Goal: Task Accomplishment & Management: Manage account settings

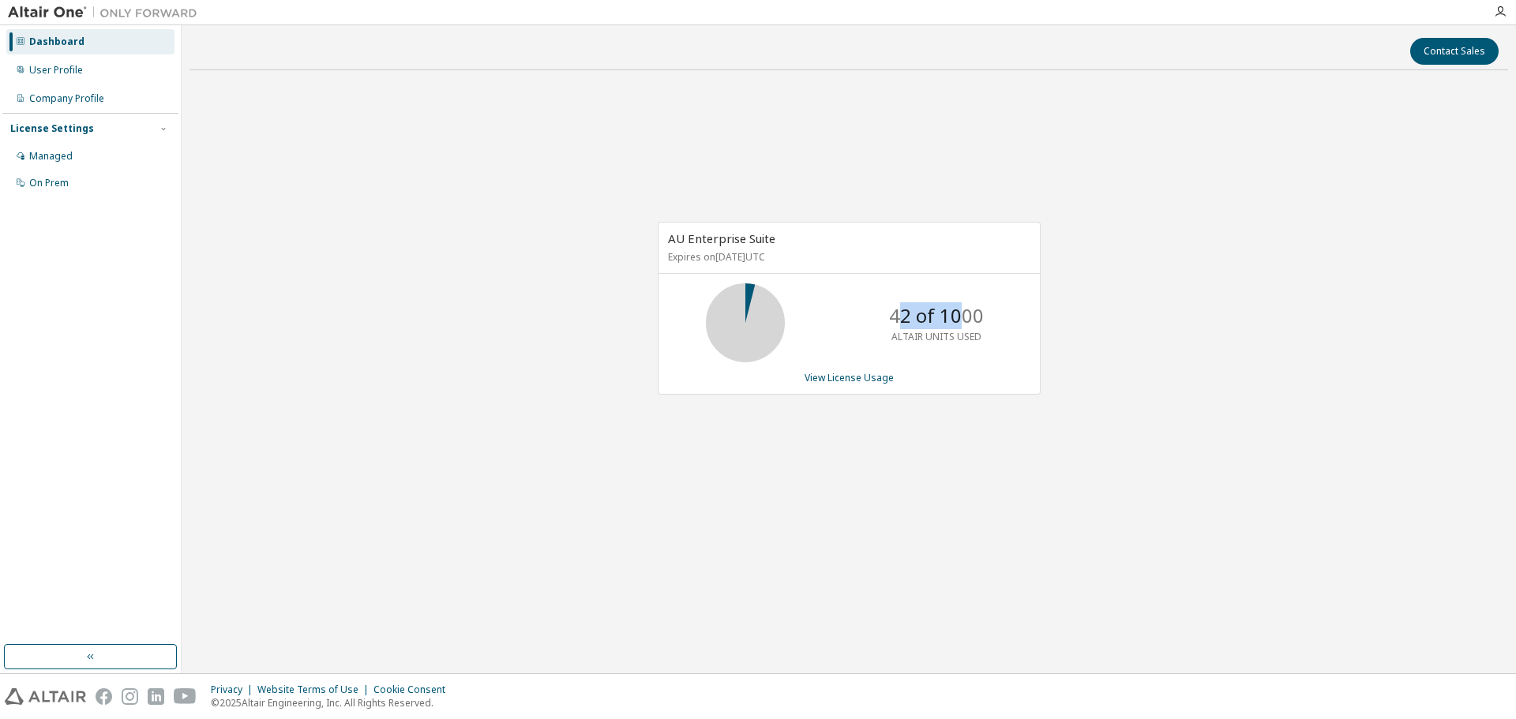
drag, startPoint x: 897, startPoint y: 319, endPoint x: 964, endPoint y: 326, distance: 67.5
click at [960, 322] on p "42 of 1000" at bounding box center [936, 315] width 95 height 27
drag, startPoint x: 674, startPoint y: 261, endPoint x: 759, endPoint y: 262, distance: 85.3
click at [759, 262] on p "Expires on March 6, 2026 UTC" at bounding box center [847, 256] width 358 height 13
click at [856, 380] on link "View License Usage" at bounding box center [848, 377] width 89 height 13
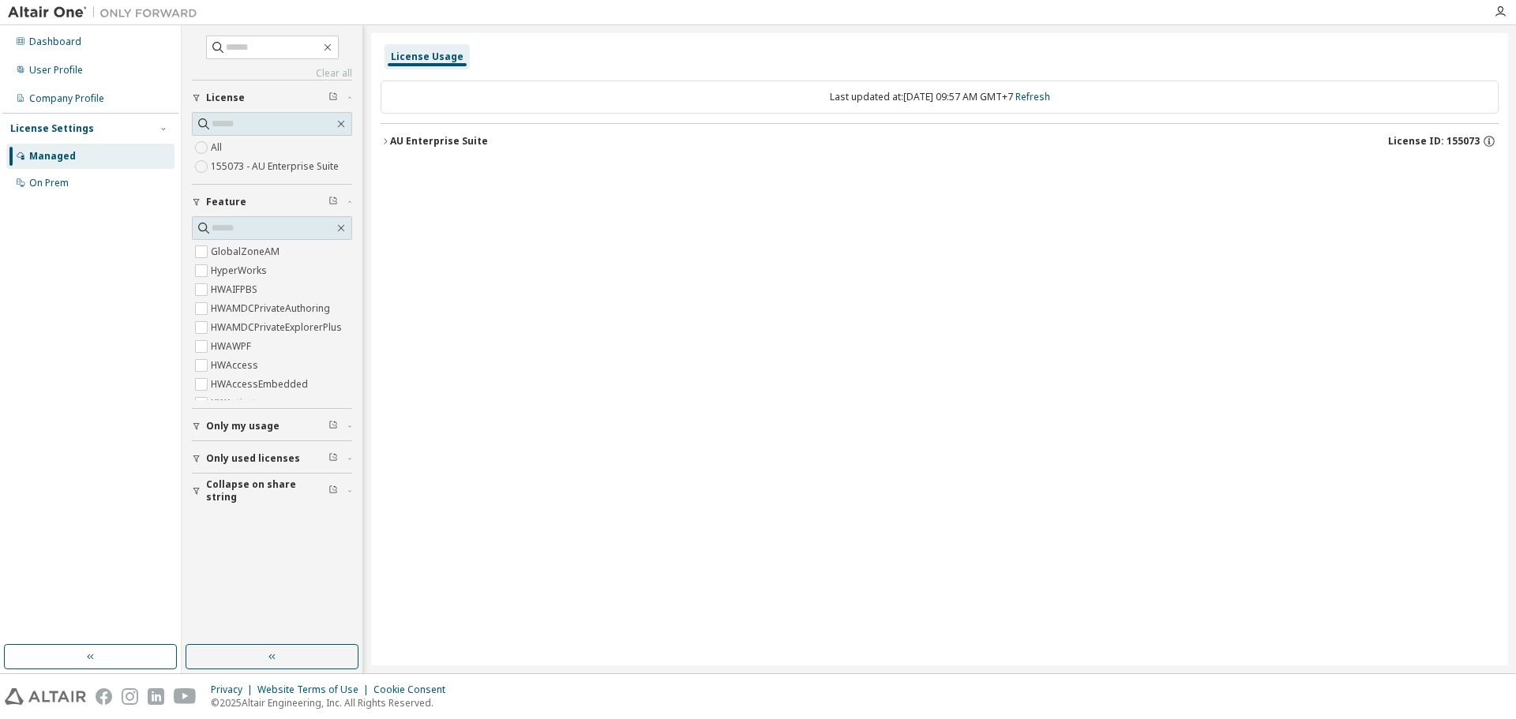
click at [384, 141] on icon "button" at bounding box center [384, 141] width 9 height 9
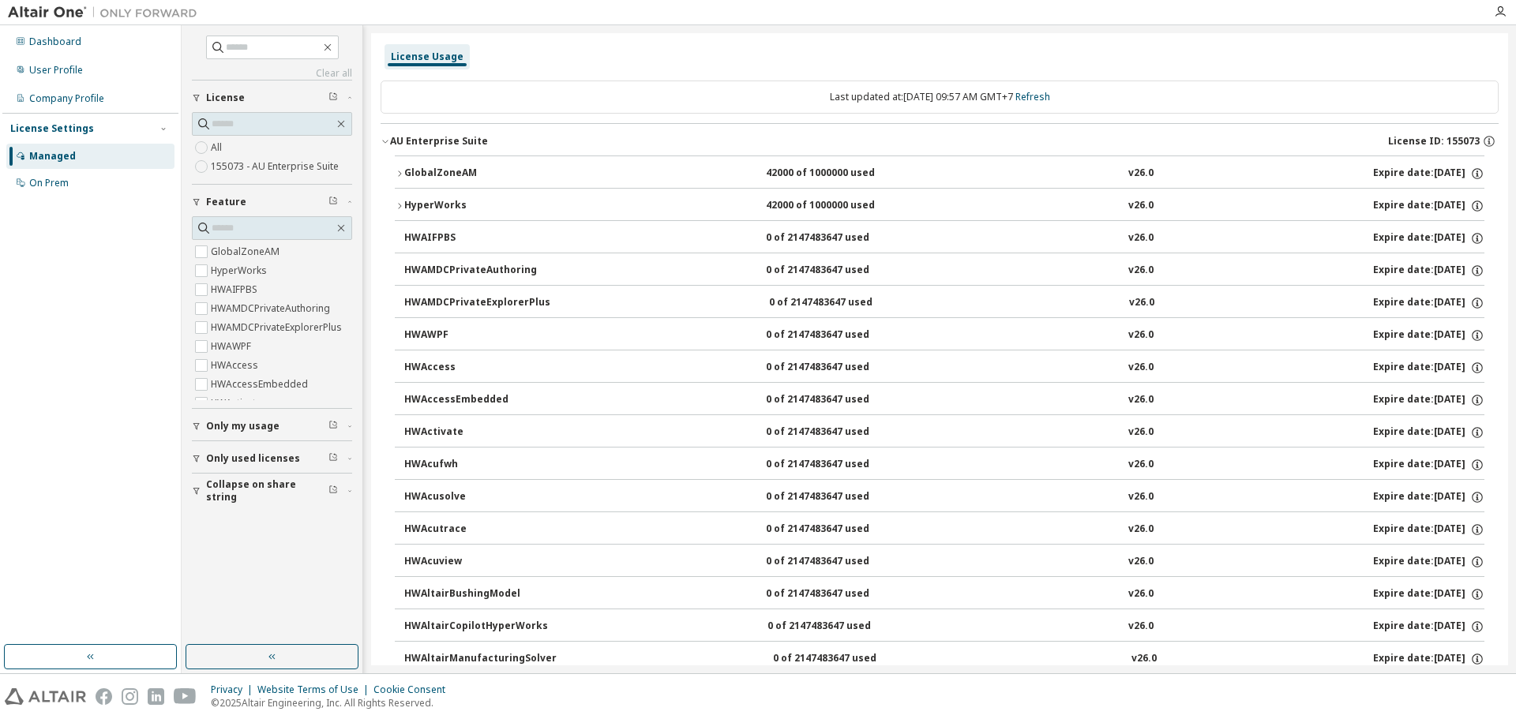
click at [384, 141] on icon "button" at bounding box center [384, 141] width 9 height 9
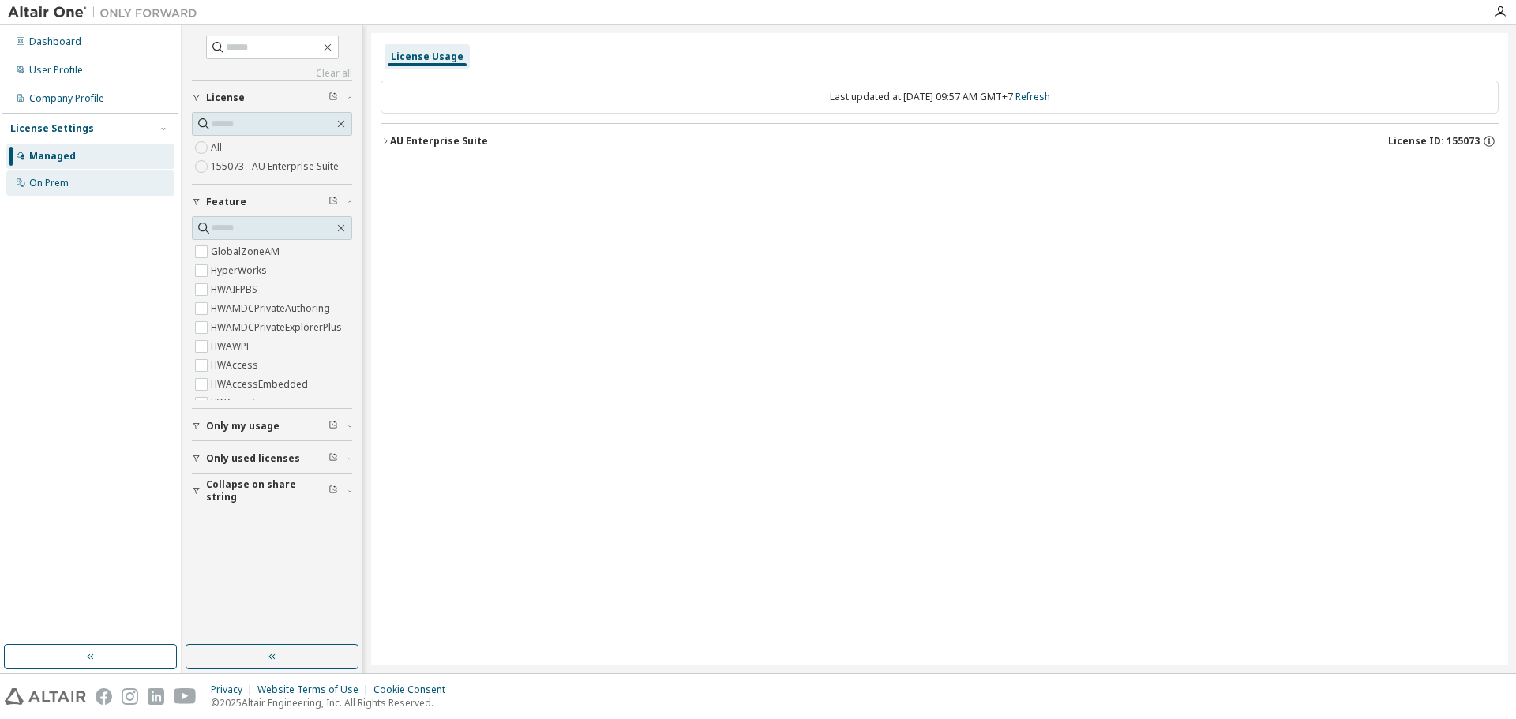
click at [50, 187] on div "On Prem" at bounding box center [48, 183] width 39 height 13
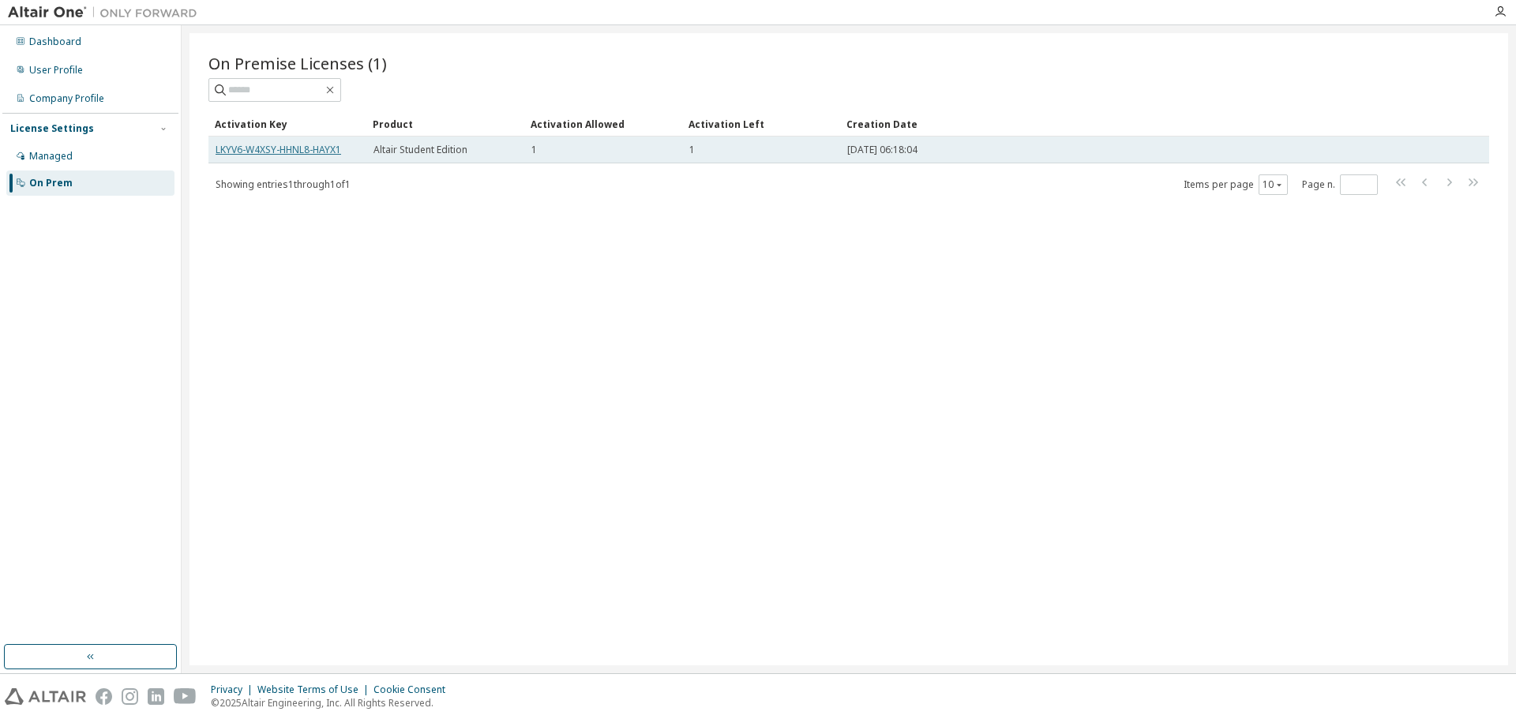
click at [309, 151] on link "LKYV6-W4XSY-HHNL8-HAYX1" at bounding box center [278, 149] width 126 height 13
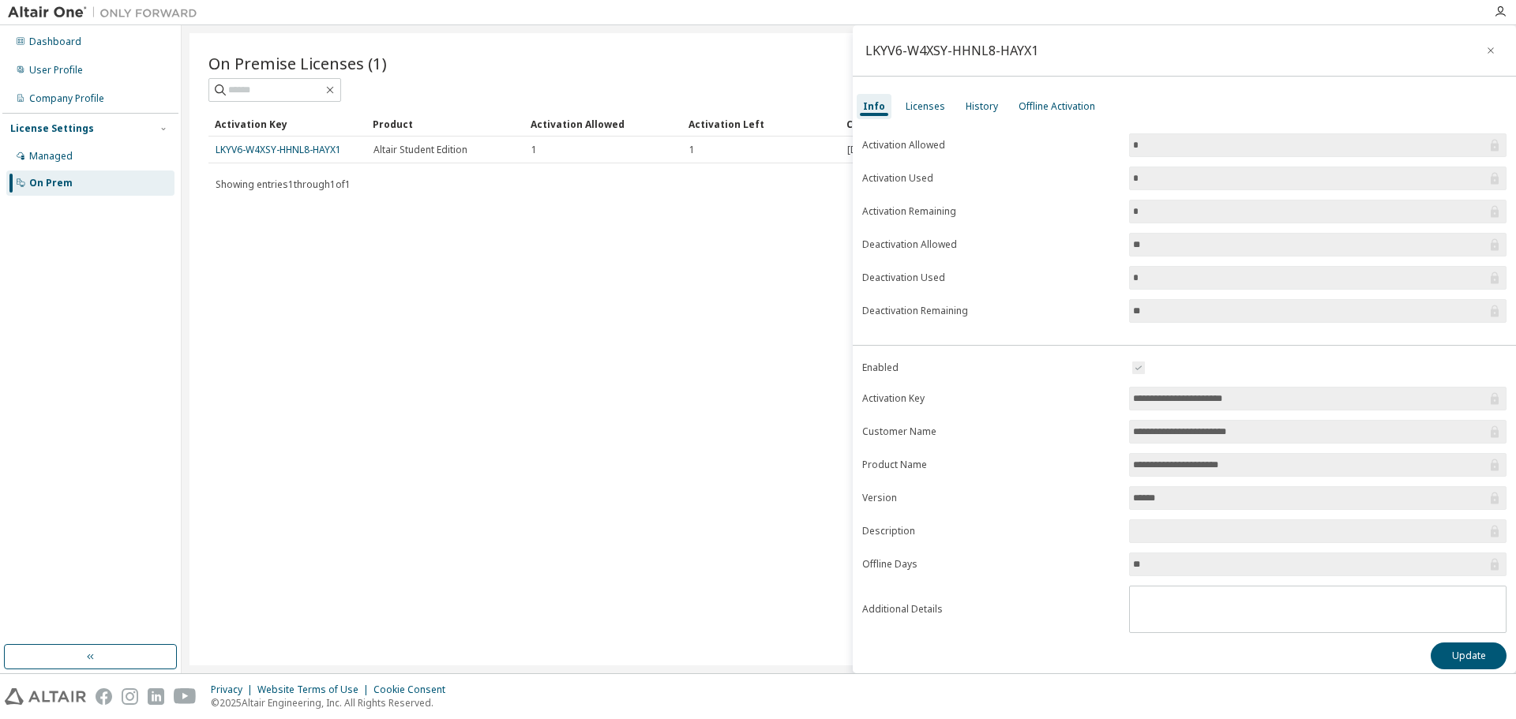
drag, startPoint x: 1295, startPoint y: 400, endPoint x: 1122, endPoint y: 395, distance: 172.9
click at [1122, 395] on form "**********" at bounding box center [1184, 495] width 644 height 275
click at [916, 110] on div "Licenses" at bounding box center [924, 106] width 39 height 13
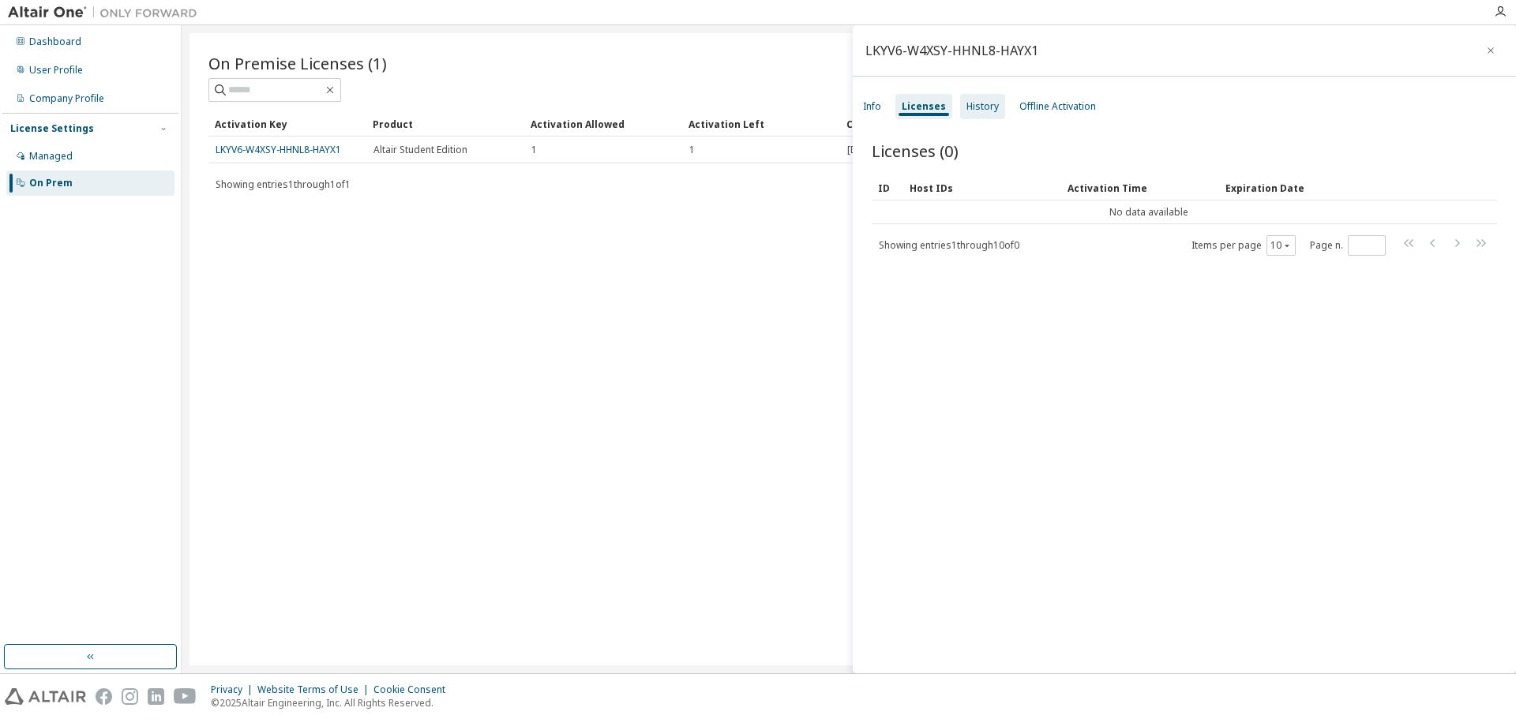
click at [966, 110] on div "History" at bounding box center [982, 106] width 32 height 13
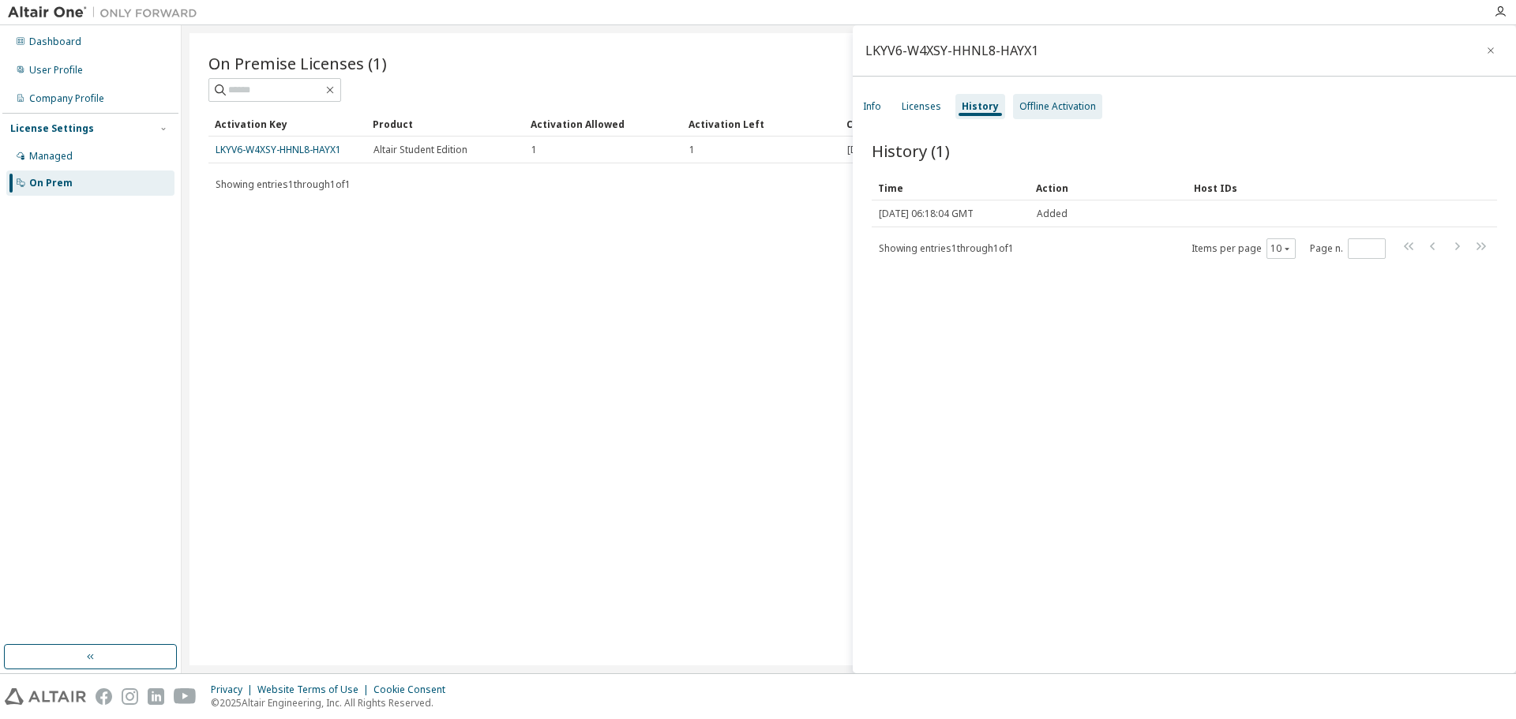
click at [1033, 103] on div "Offline Activation" at bounding box center [1057, 106] width 77 height 13
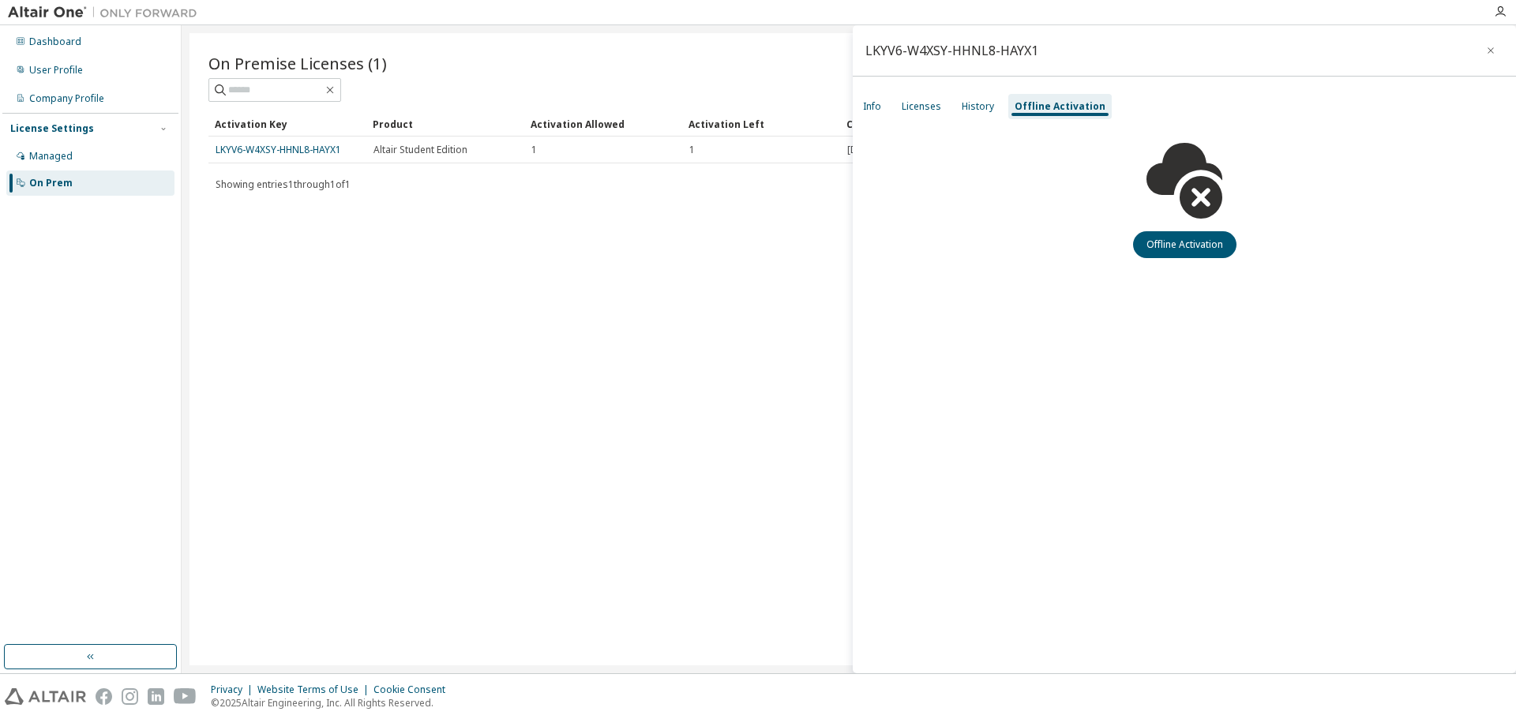
click at [1485, 51] on icon "button" at bounding box center [1490, 50] width 11 height 13
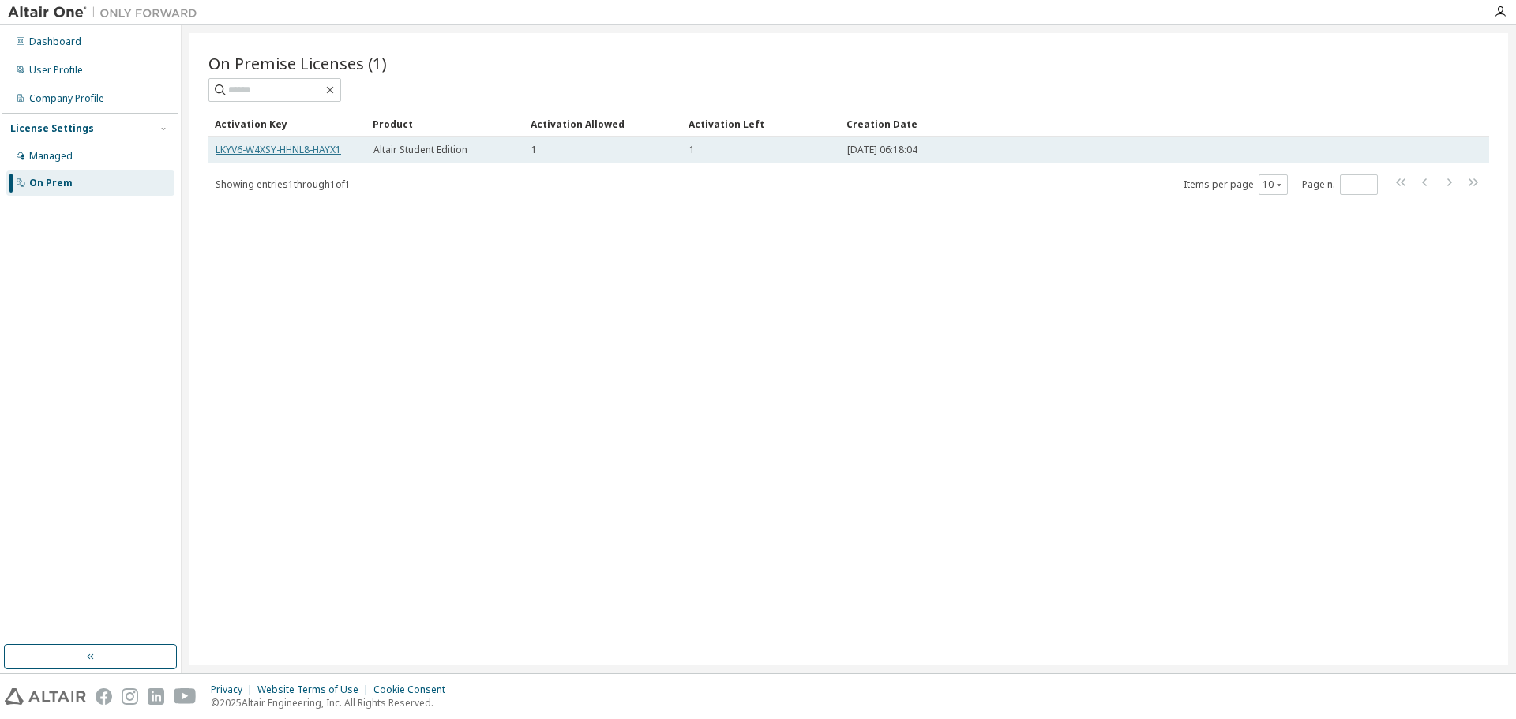
click at [260, 148] on link "LKYV6-W4XSY-HHNL8-HAYX1" at bounding box center [278, 149] width 126 height 13
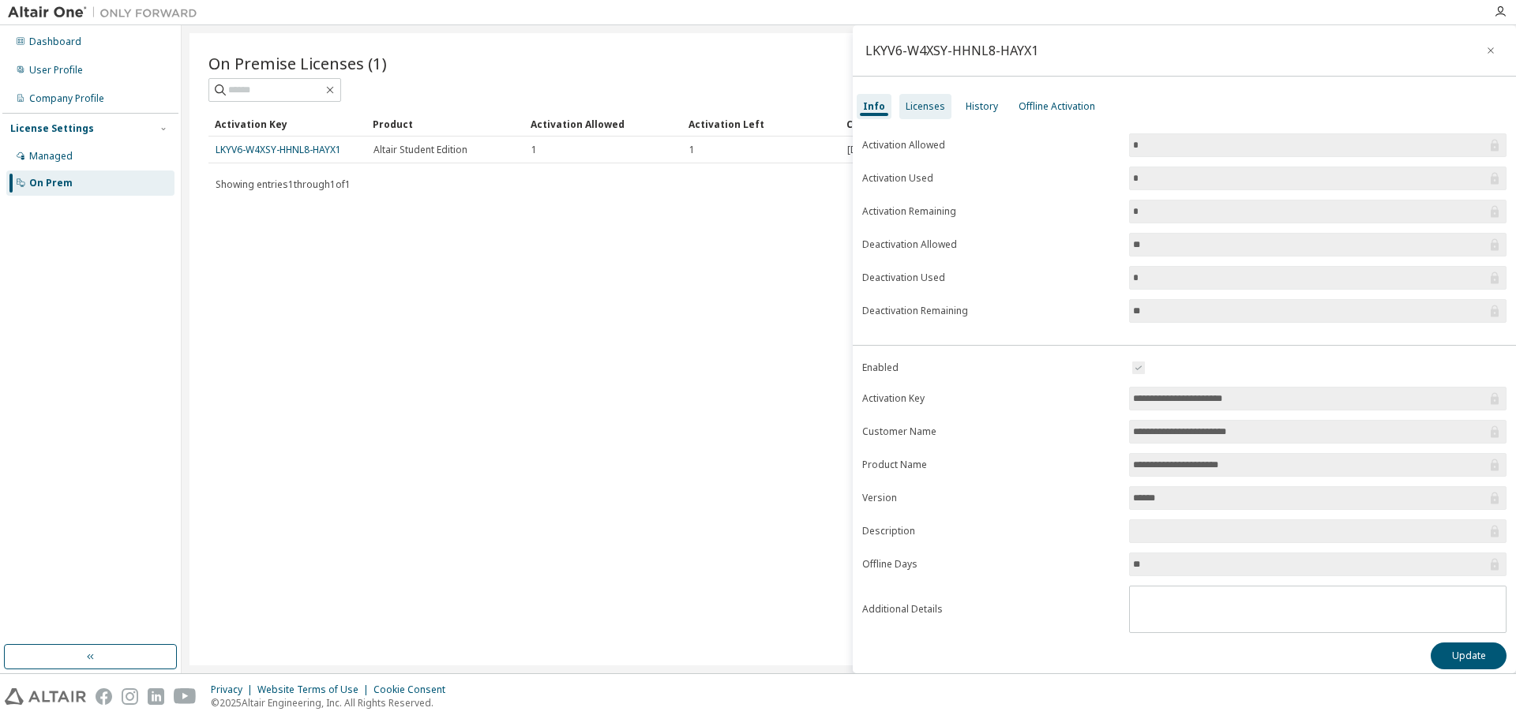
click at [933, 111] on div "Licenses" at bounding box center [924, 106] width 39 height 13
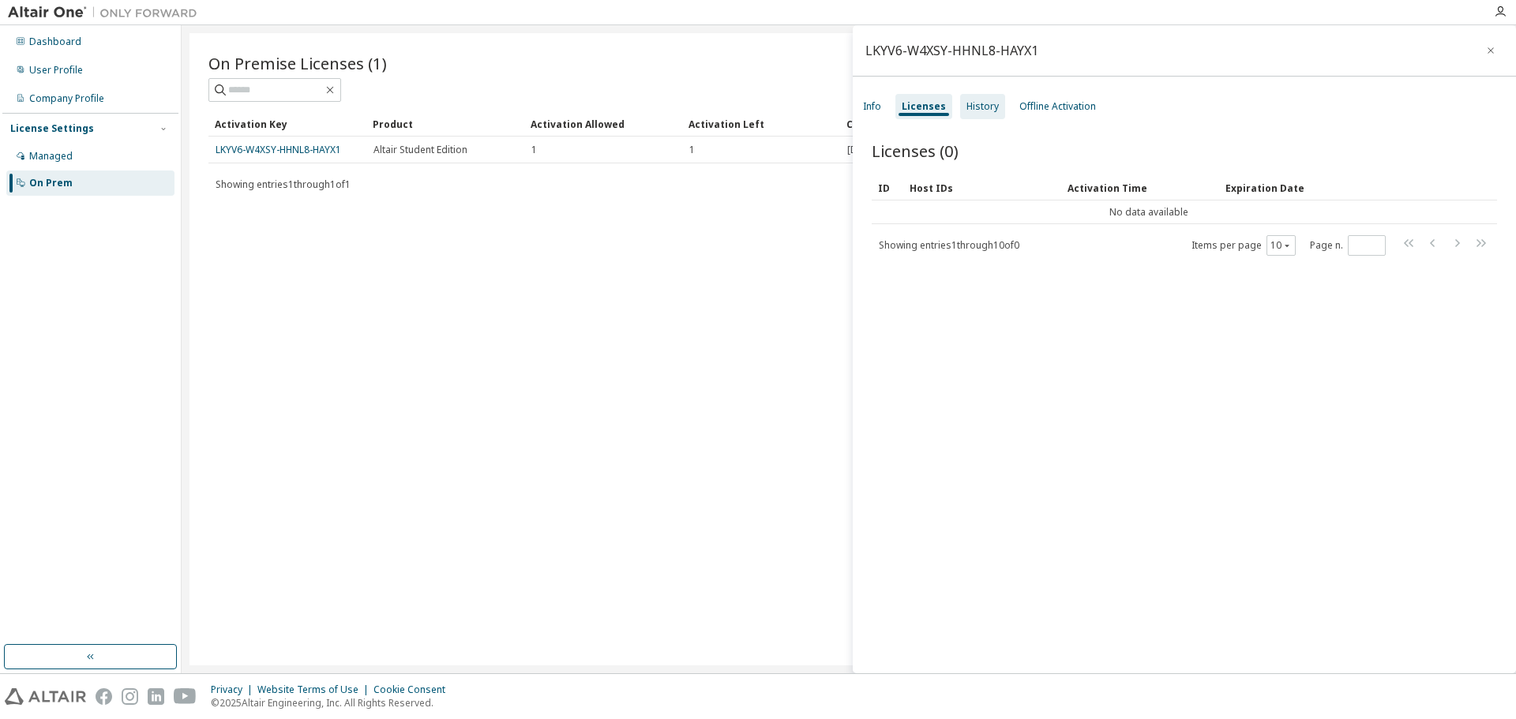
click at [974, 108] on div "History" at bounding box center [982, 106] width 32 height 13
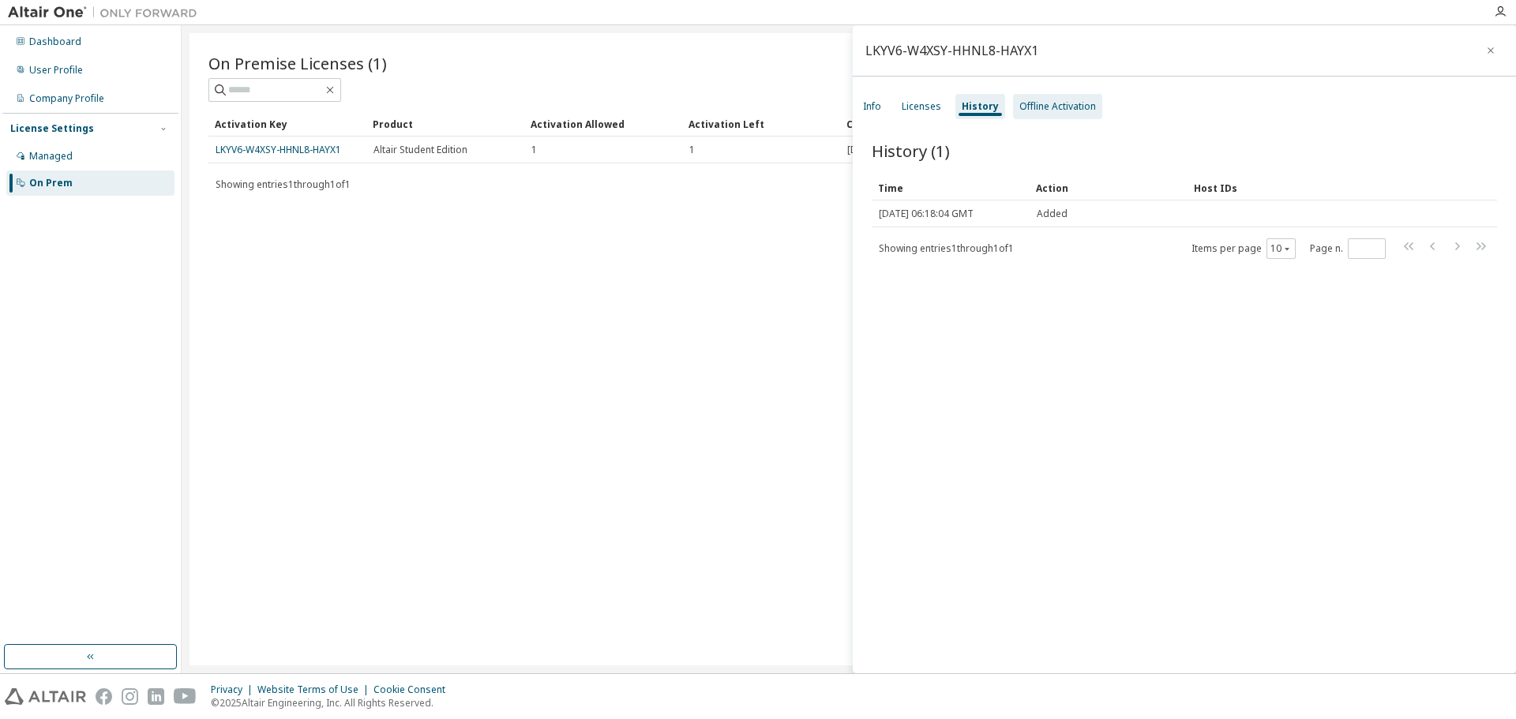
click at [1047, 111] on div "Offline Activation" at bounding box center [1057, 106] width 77 height 13
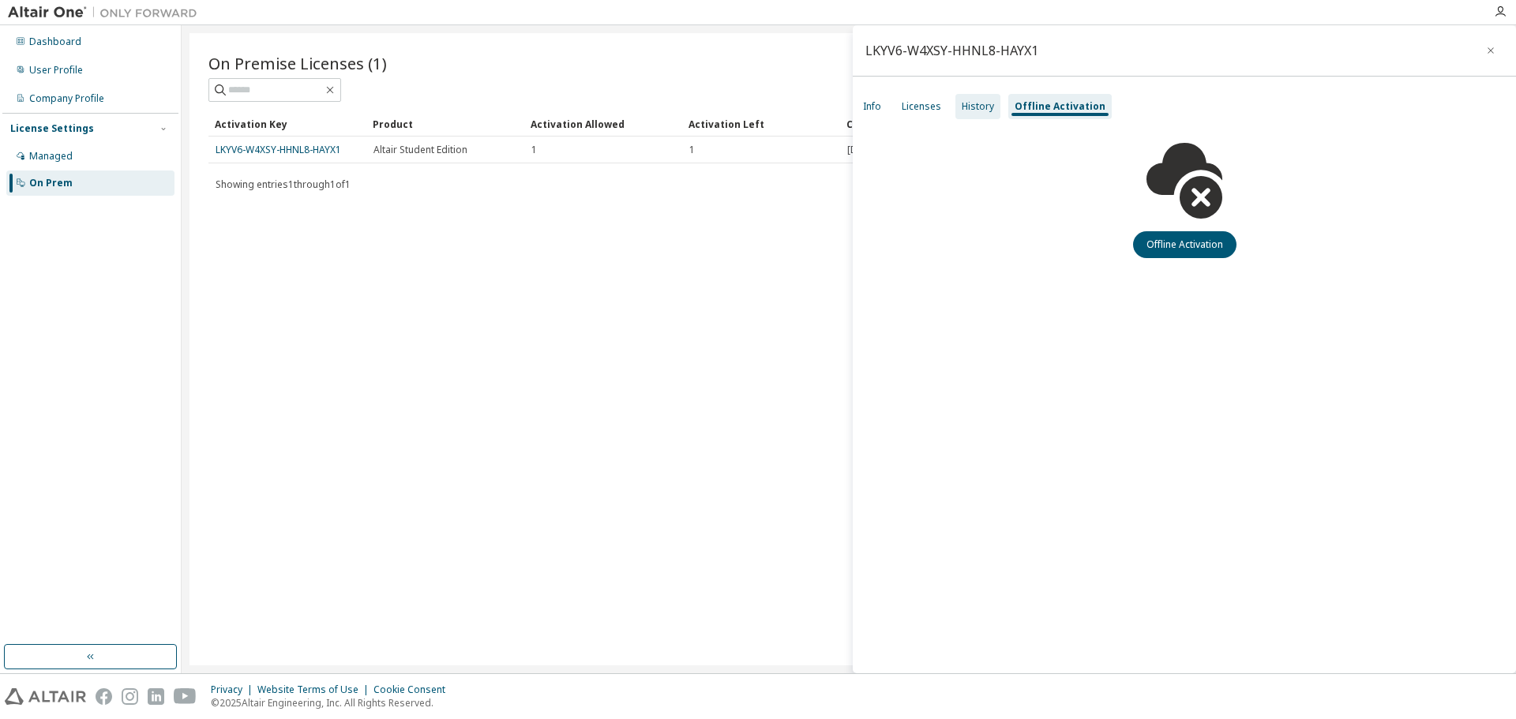
click at [963, 109] on div "History" at bounding box center [977, 106] width 32 height 13
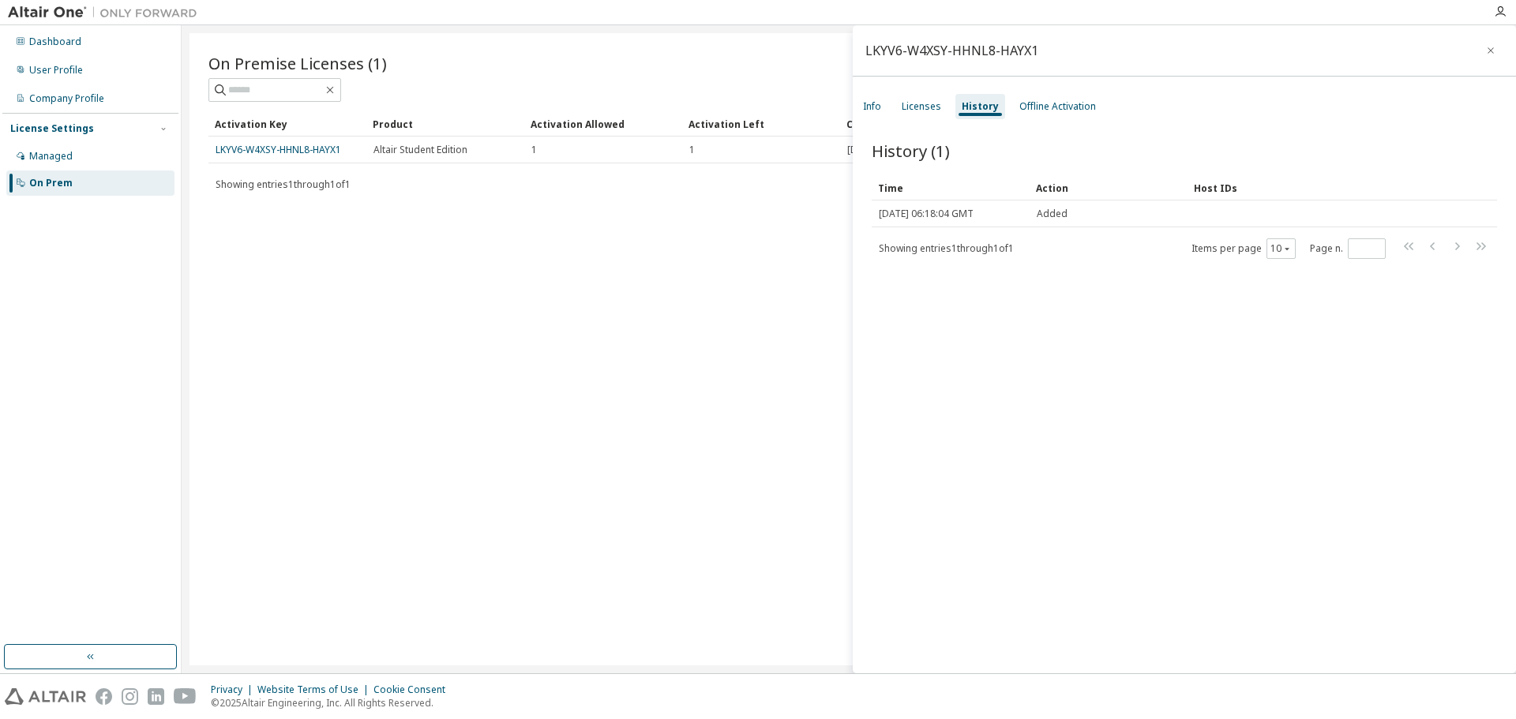
click at [890, 108] on div "Info Licenses History Offline Activation" at bounding box center [1184, 106] width 663 height 28
click at [412, 314] on div "On Premise Licenses (1) Clear Load Save Save As Field Operator Value Select fil…" at bounding box center [848, 349] width 1318 height 632
click at [107, 658] on button "button" at bounding box center [90, 656] width 173 height 25
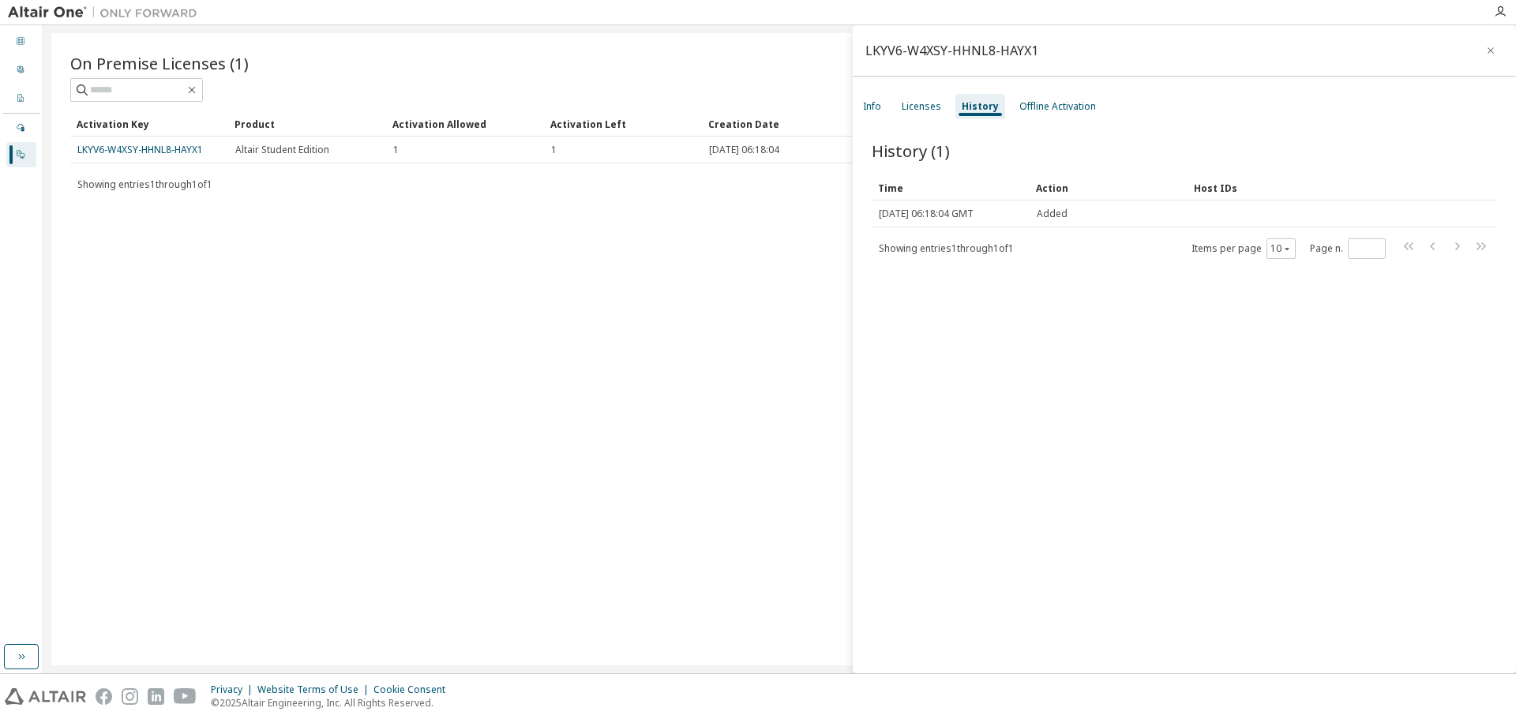
click at [16, 156] on icon at bounding box center [20, 153] width 9 height 9
click at [27, 660] on icon "button" at bounding box center [21, 656] width 13 height 13
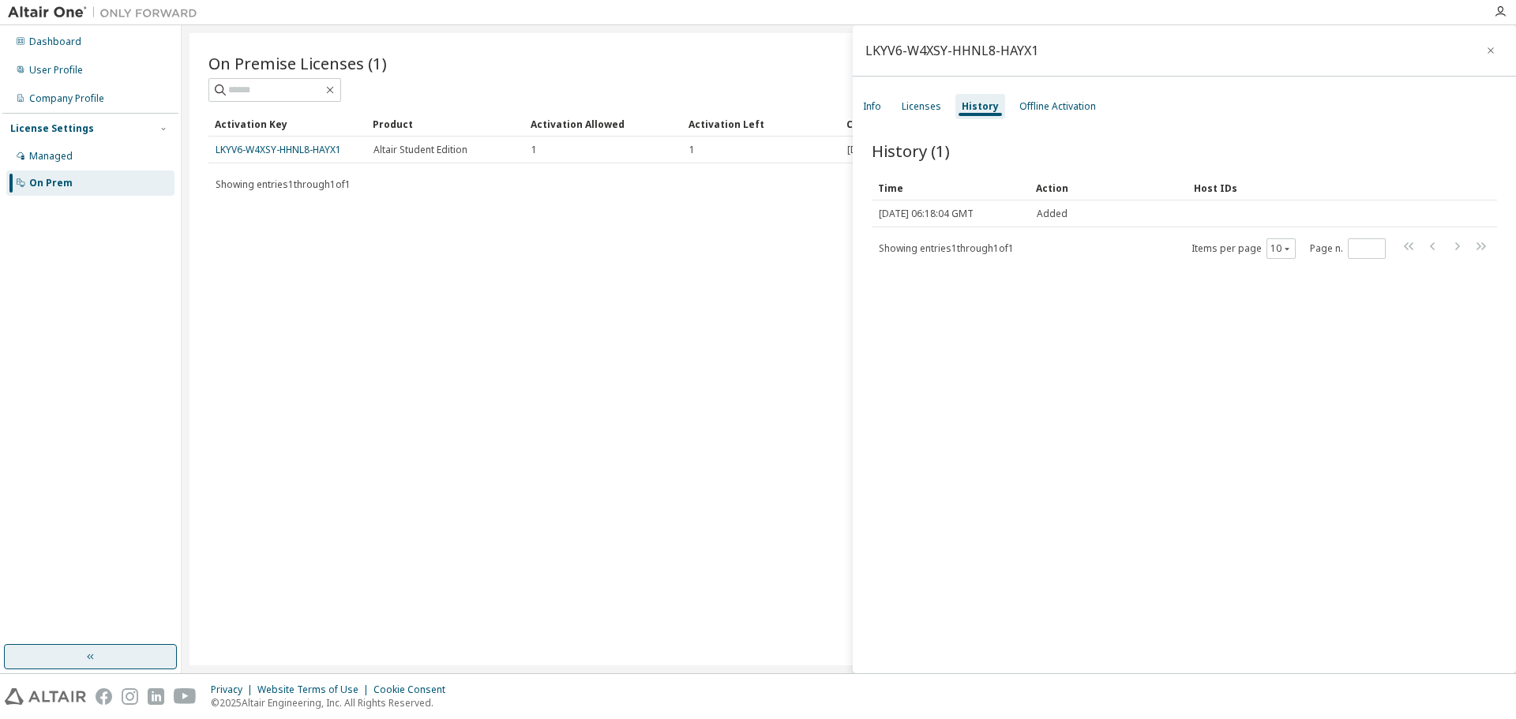
drag, startPoint x: 274, startPoint y: 144, endPoint x: 249, endPoint y: 204, distance: 65.8
click at [249, 204] on div "On Premise Licenses (1) Clear Load Save Save As Field Operator Value Select fil…" at bounding box center [848, 349] width 1318 height 632
click at [37, 165] on div "Managed" at bounding box center [90, 156] width 168 height 25
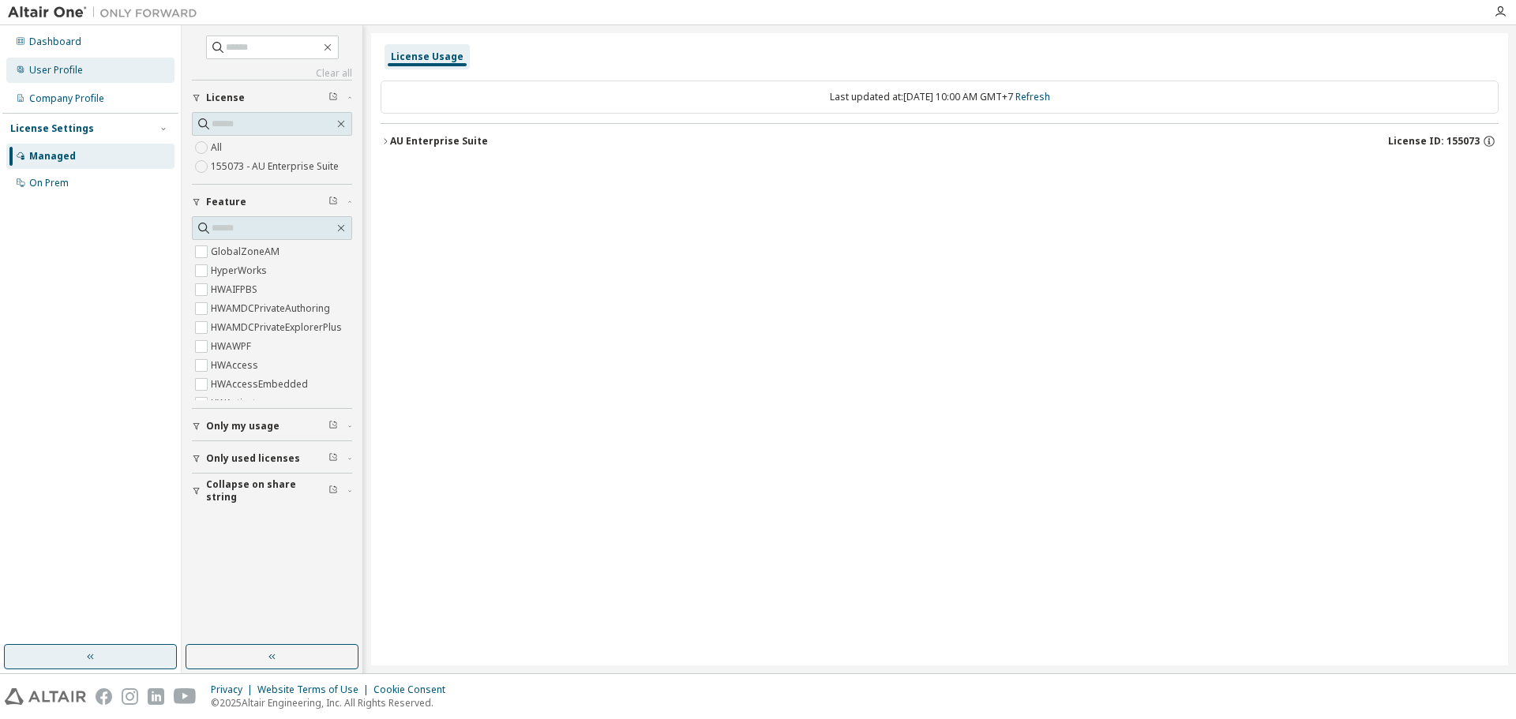
click at [67, 76] on div "User Profile" at bounding box center [56, 70] width 54 height 13
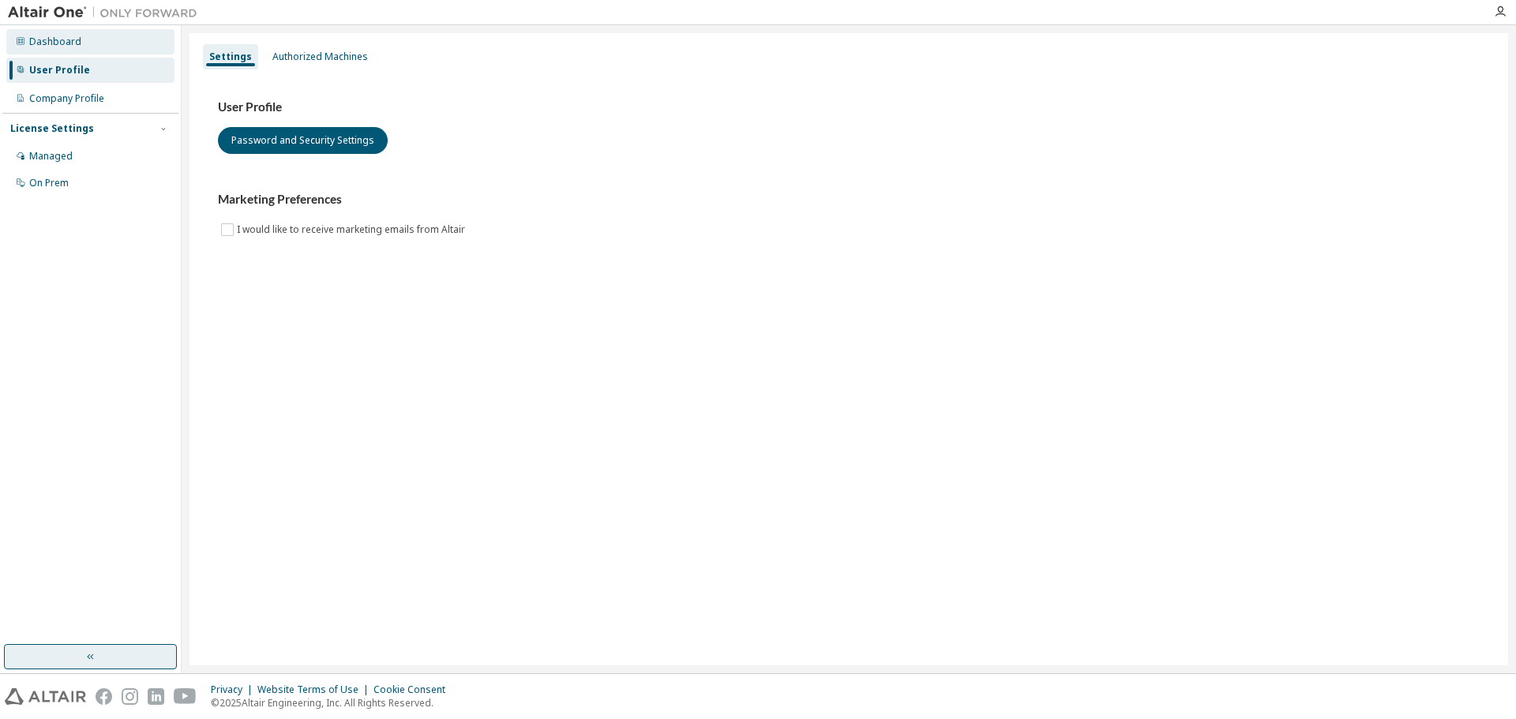
click at [66, 51] on div "Dashboard" at bounding box center [90, 41] width 168 height 25
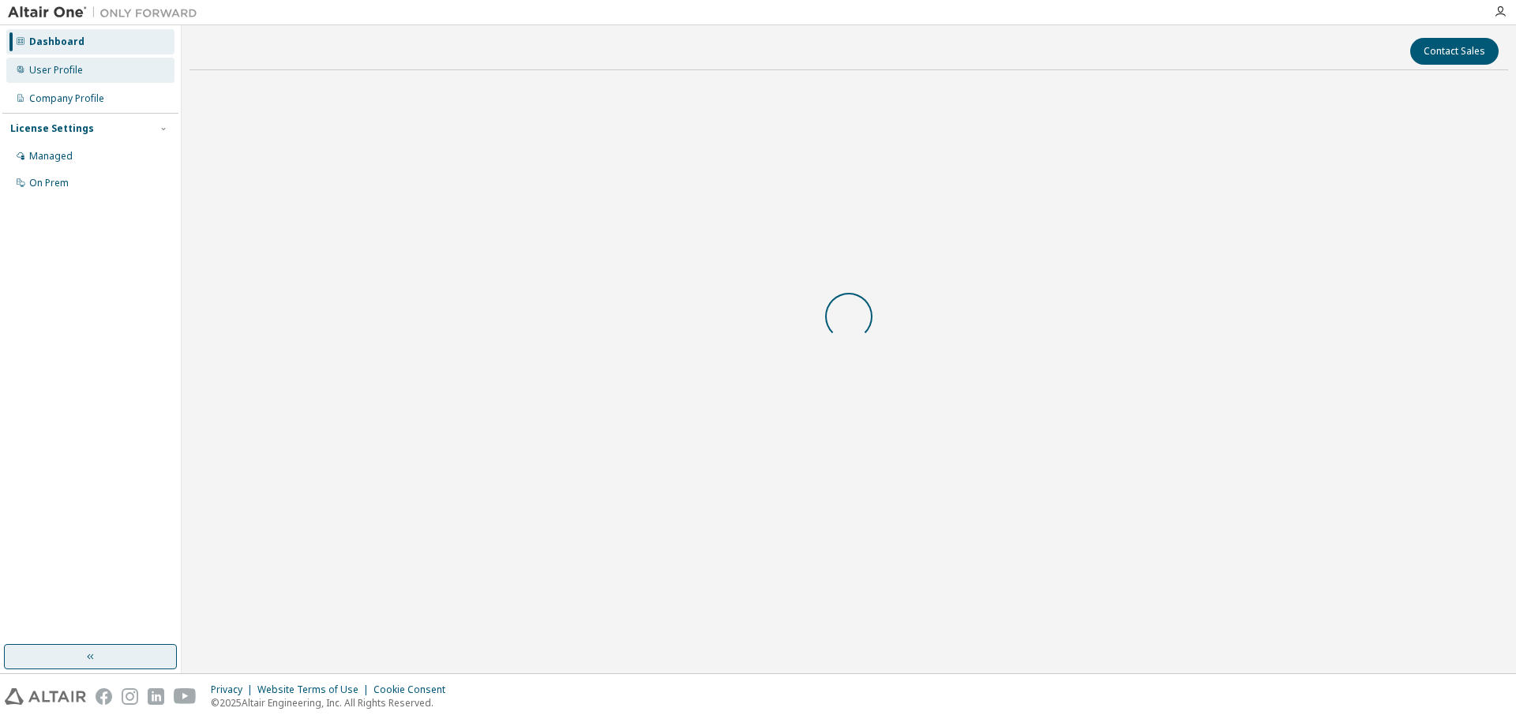
click at [91, 73] on div "User Profile" at bounding box center [90, 70] width 168 height 25
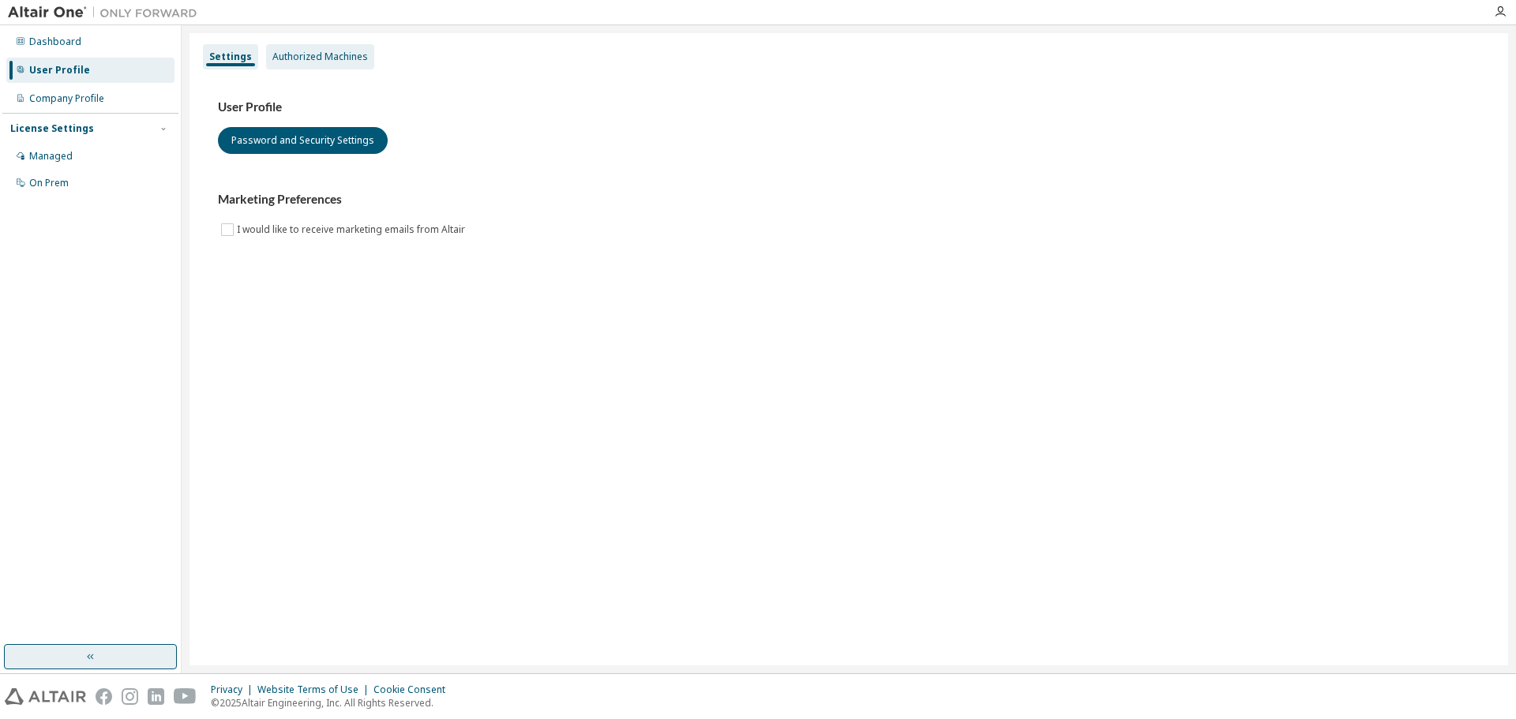
click at [290, 47] on div "Authorized Machines" at bounding box center [320, 56] width 108 height 25
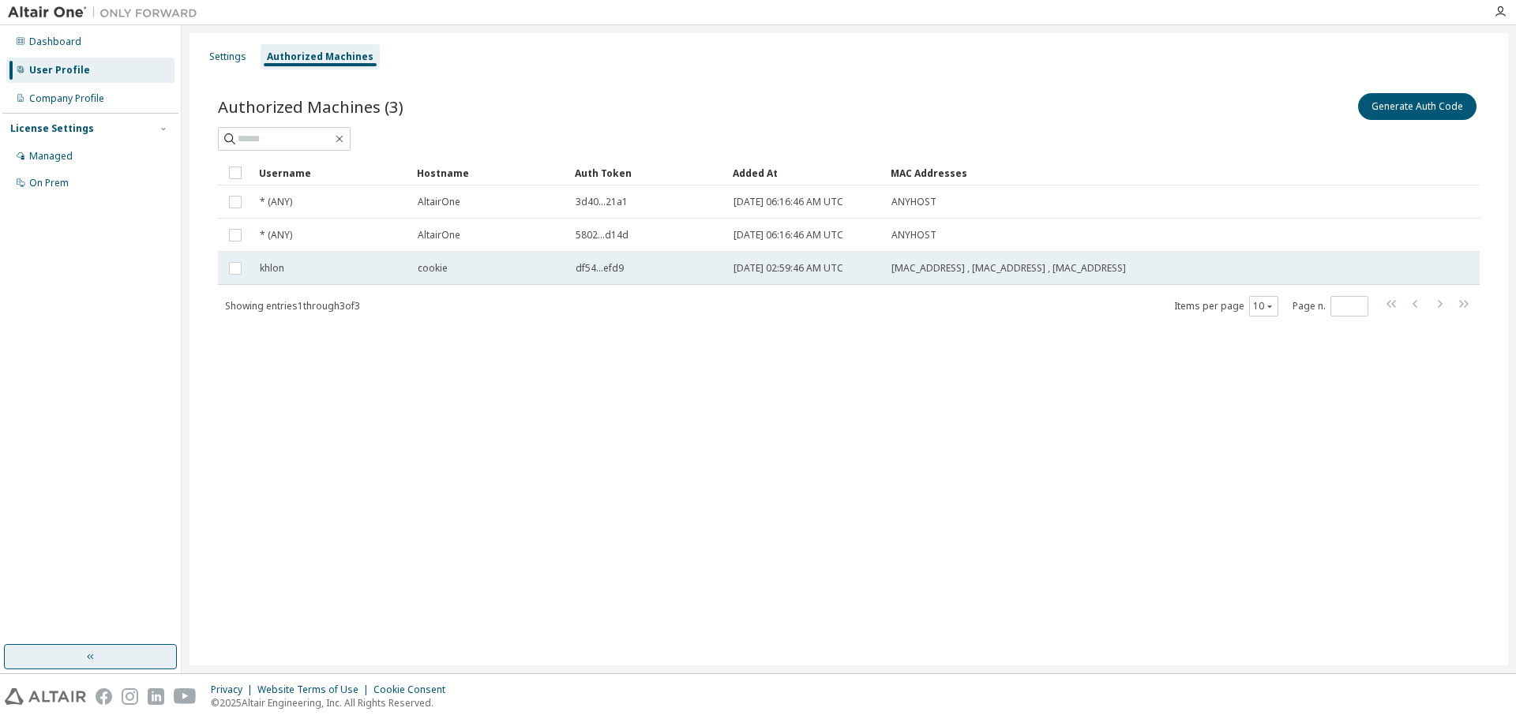
drag, startPoint x: 735, startPoint y: 271, endPoint x: 1152, endPoint y: 266, distance: 417.6
click at [1152, 266] on tr "khlon cookie df54...efd9 2025-09-30 02:59:46 AM UTC 00:2B:67:1B:3D:AB , 58:96:1…" at bounding box center [848, 268] width 1261 height 33
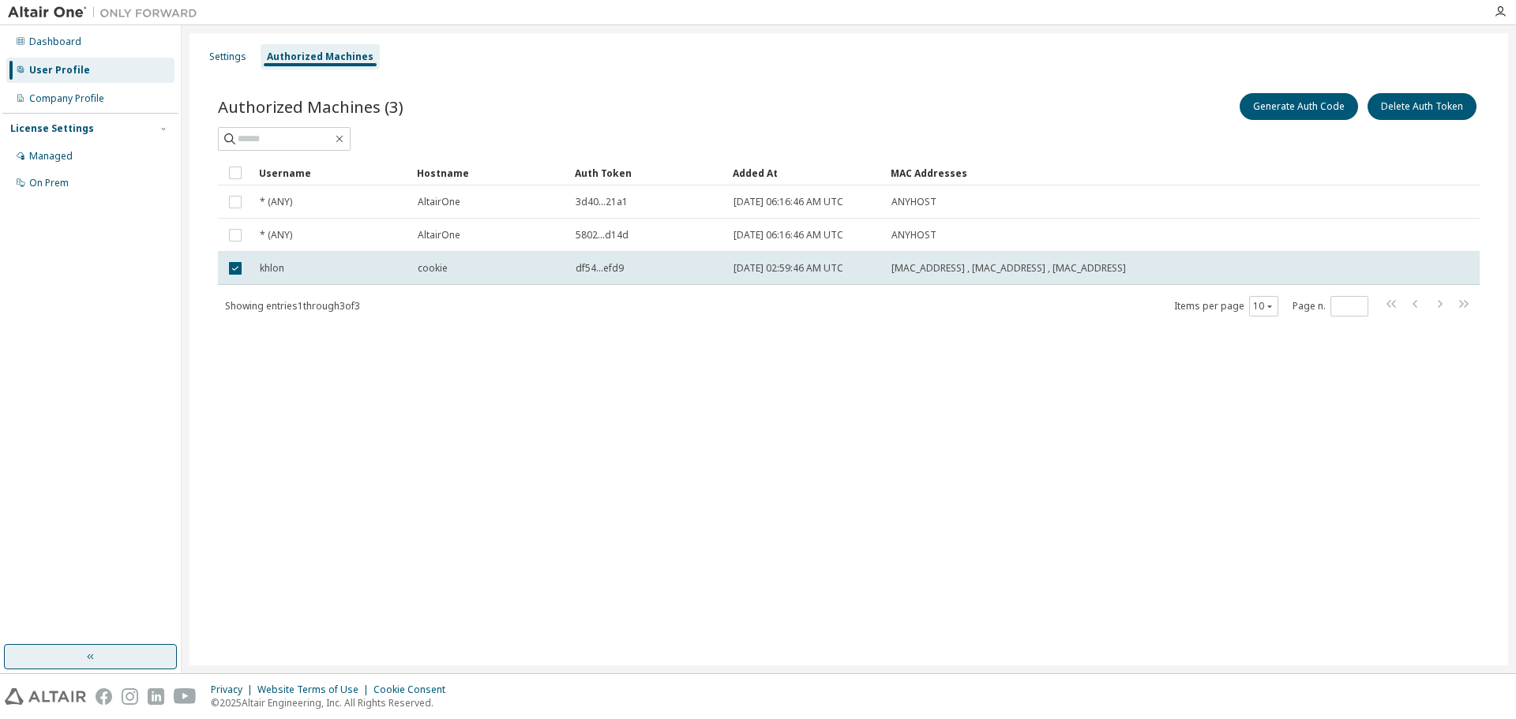
click at [924, 348] on div "Authorized Machines (3) Generate Auth Code Delete Auth Token Clear Load Save Sa…" at bounding box center [848, 214] width 1299 height 287
click at [595, 268] on span "df54...efd9" at bounding box center [599, 268] width 48 height 13
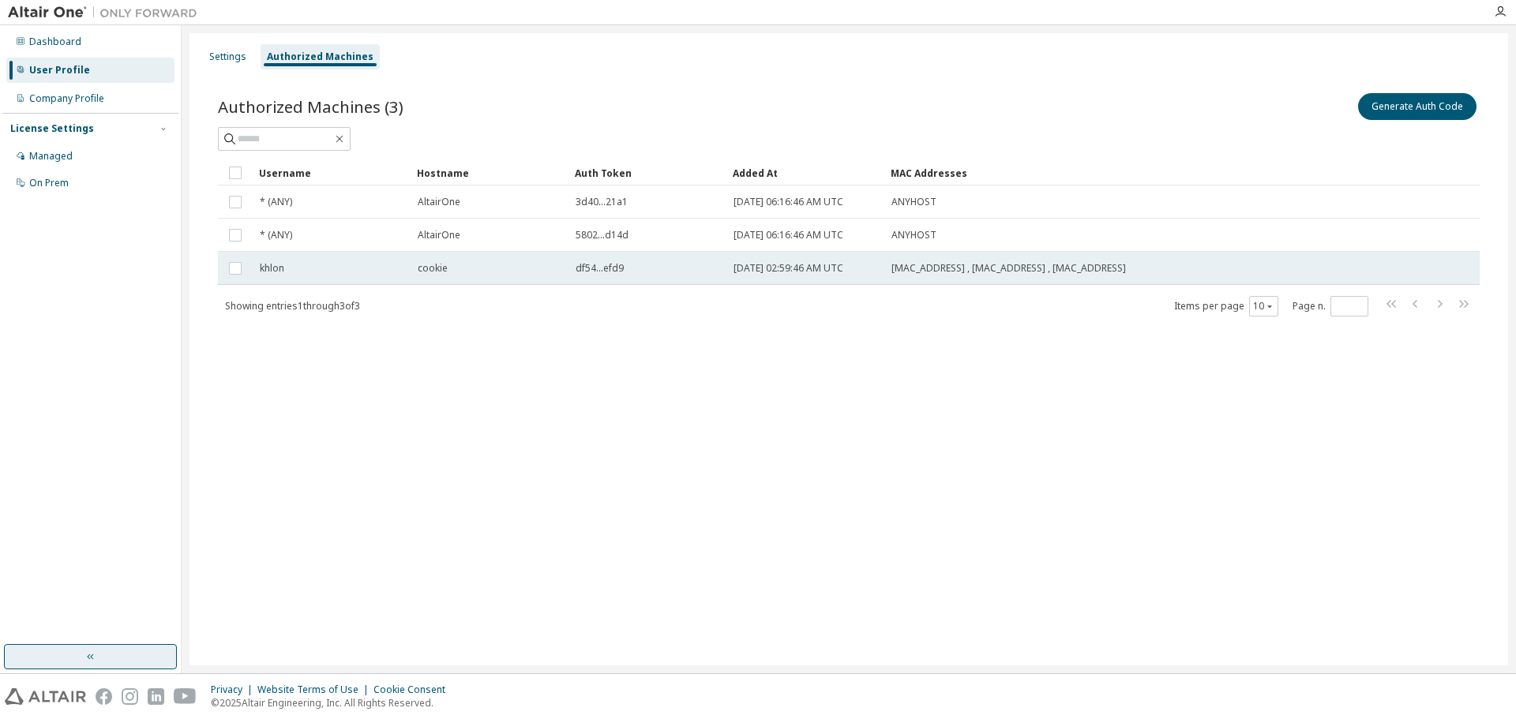
click at [436, 272] on span "cookie" at bounding box center [433, 268] width 30 height 13
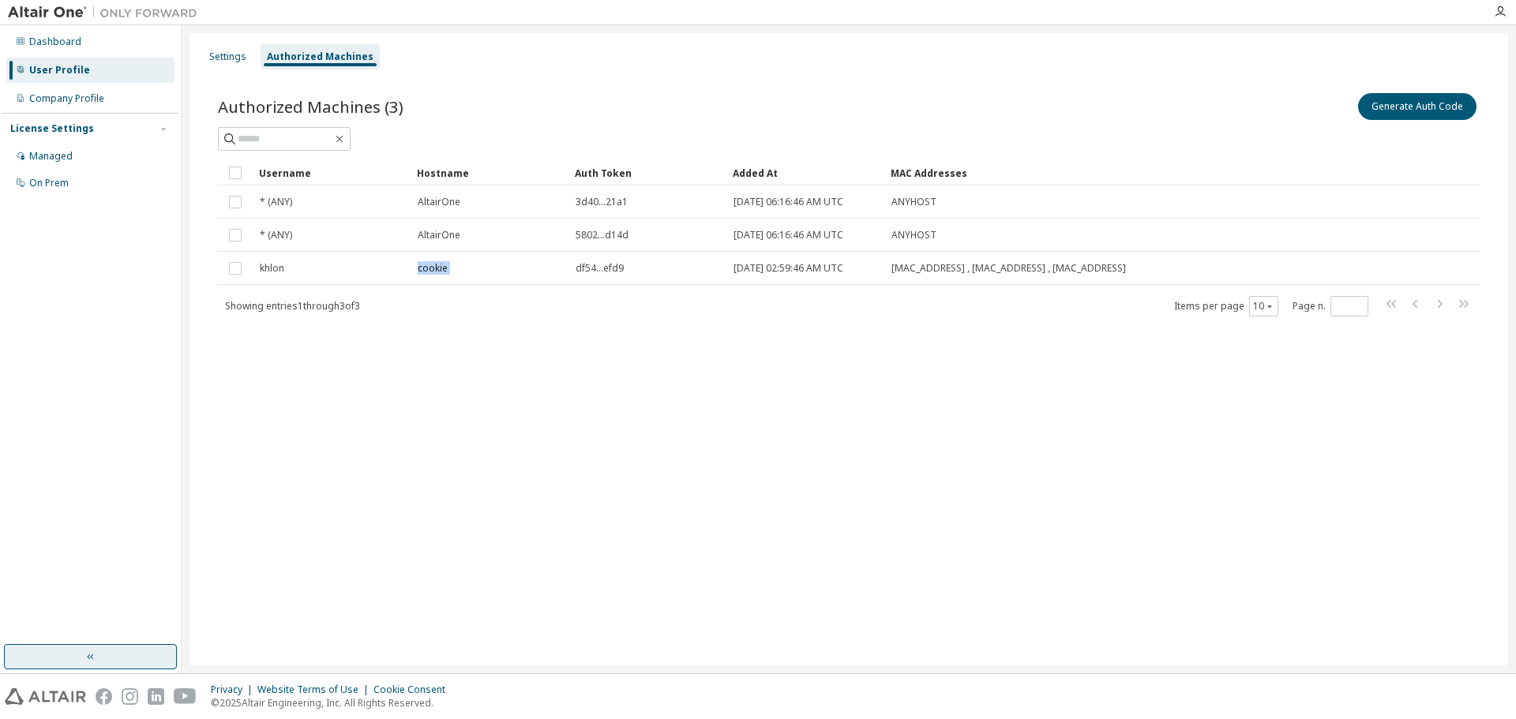
click at [436, 272] on span "cookie" at bounding box center [433, 268] width 30 height 13
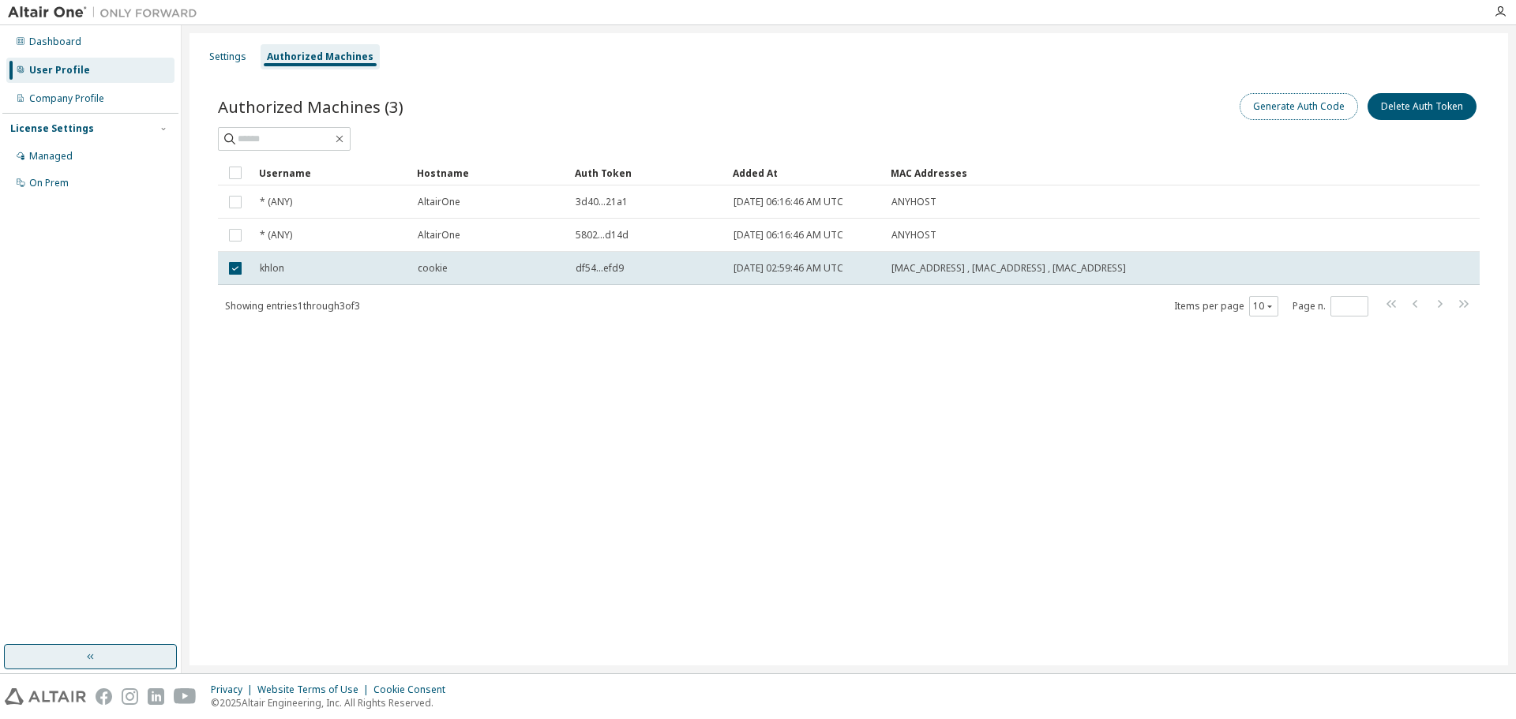
click at [1322, 102] on button "Generate Auth Code" at bounding box center [1298, 106] width 118 height 27
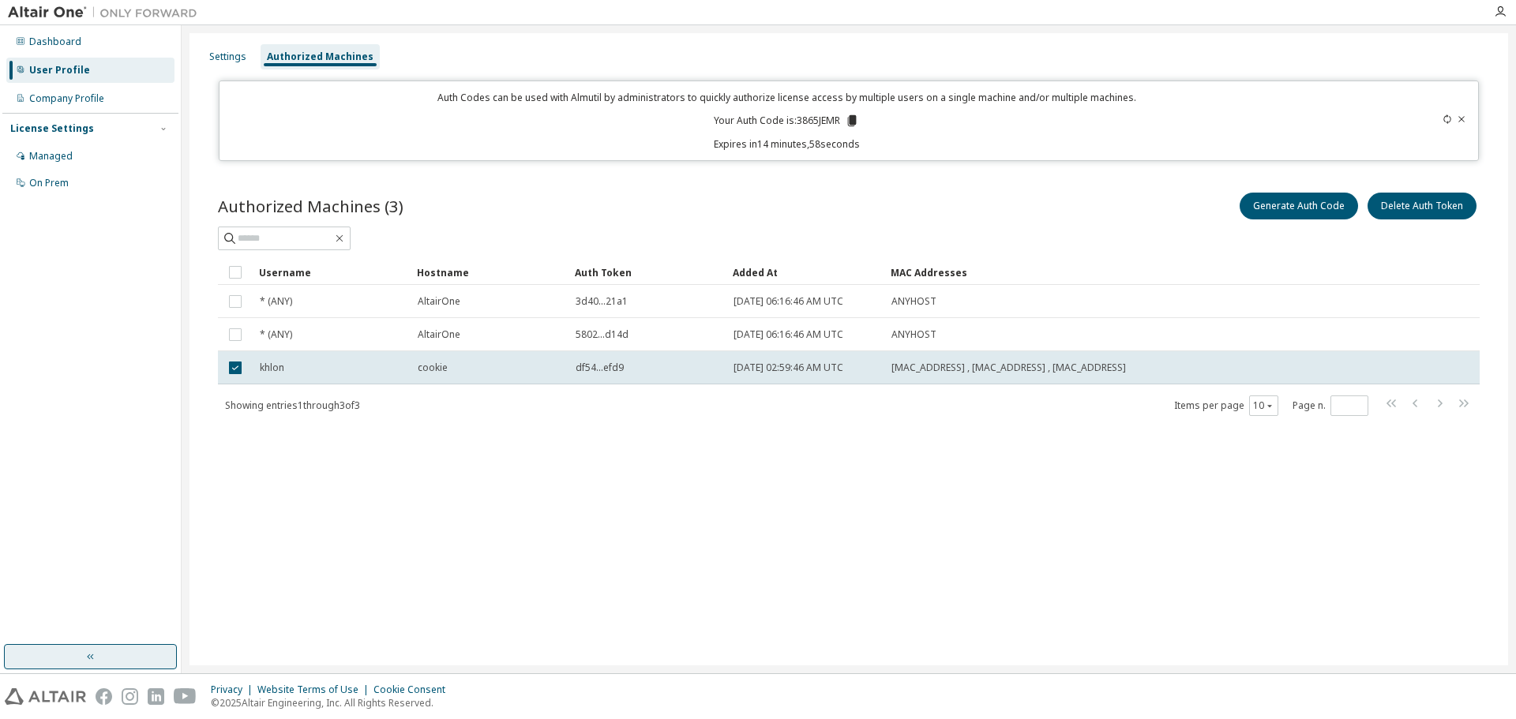
click at [815, 121] on p "Your Auth Code is: 3865JEMR" at bounding box center [786, 121] width 145 height 14
click at [855, 119] on icon at bounding box center [852, 120] width 9 height 11
click at [235, 49] on div "Settings" at bounding box center [228, 56] width 50 height 25
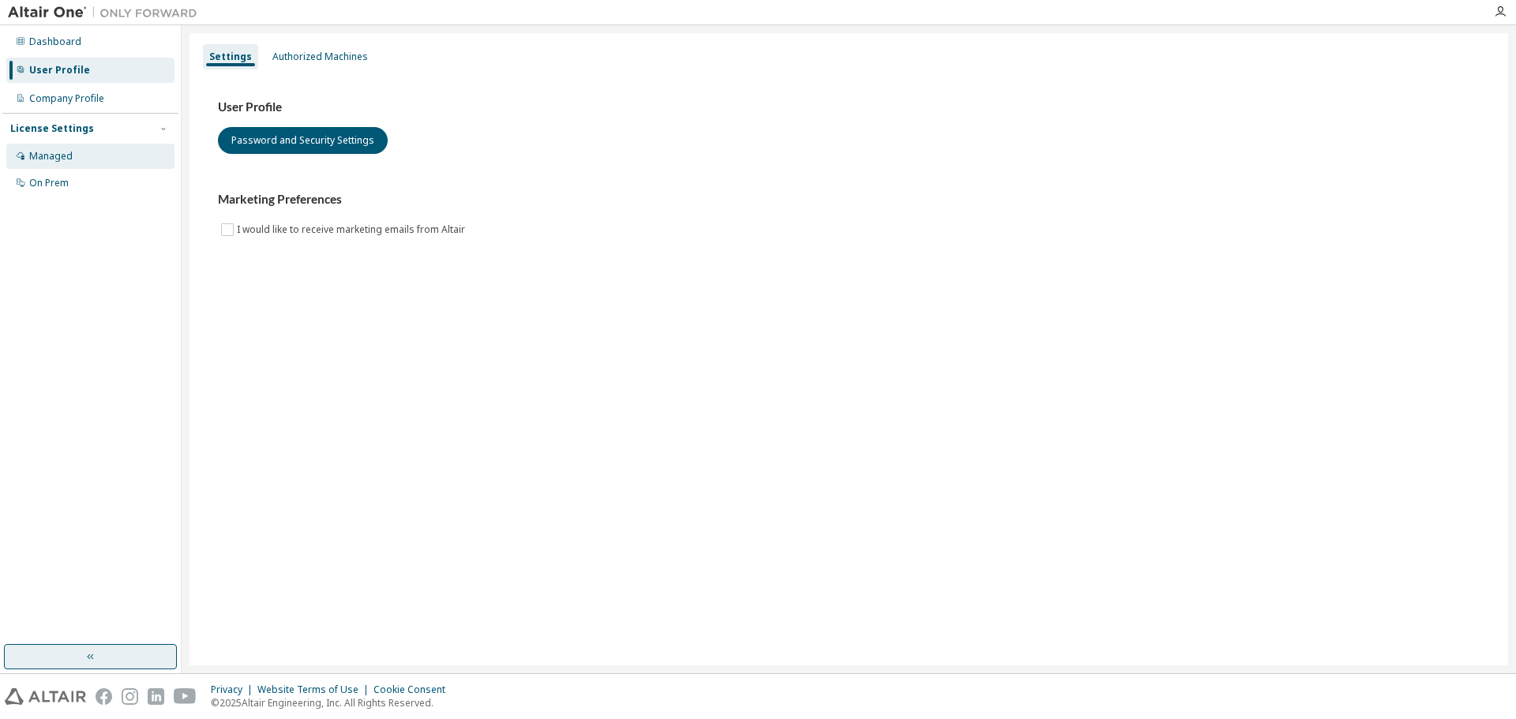
click at [32, 159] on div "Managed" at bounding box center [50, 156] width 43 height 13
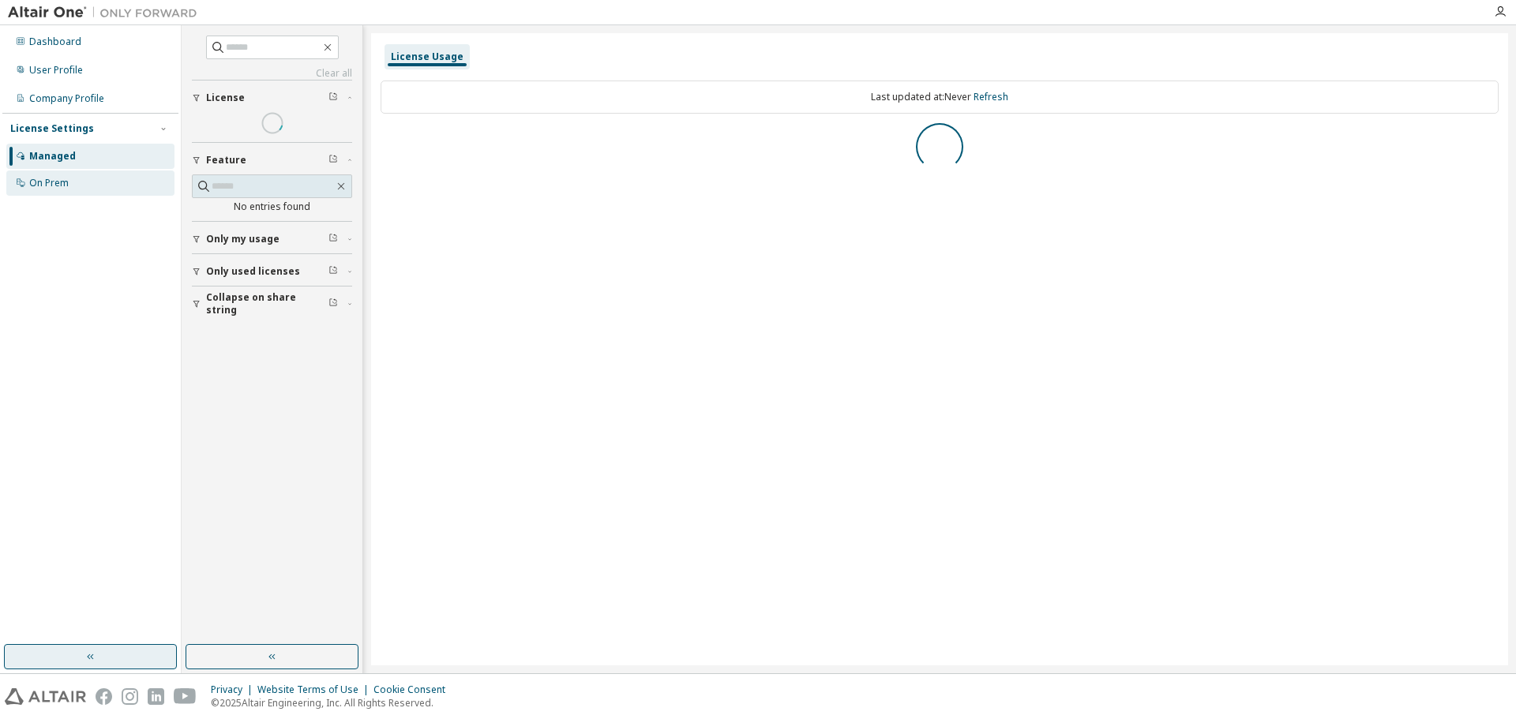
click at [34, 178] on div "On Prem" at bounding box center [48, 183] width 39 height 13
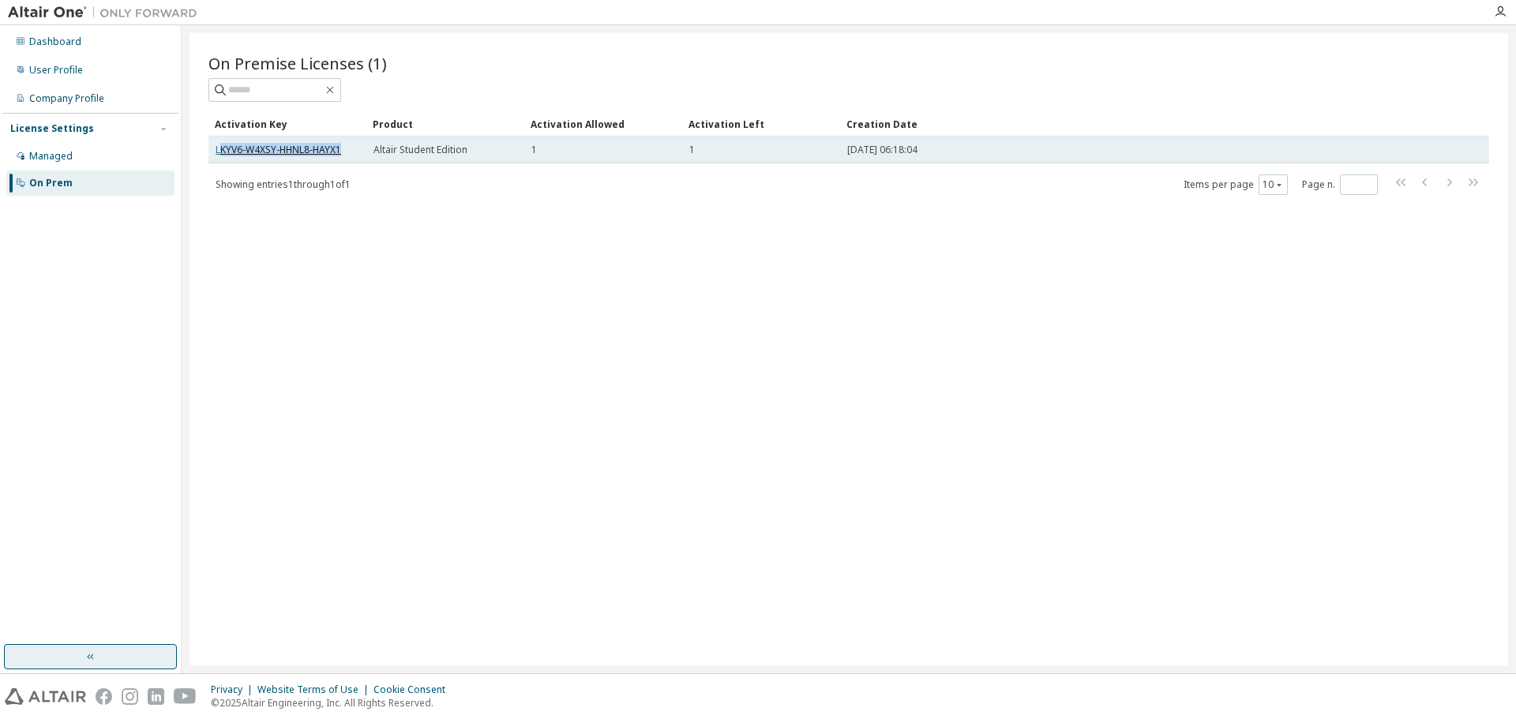
drag, startPoint x: 347, startPoint y: 151, endPoint x: 222, endPoint y: 144, distance: 124.9
click at [222, 144] on div "LKYV6-W4XSY-HHNL8-HAYX1" at bounding box center [287, 150] width 144 height 13
drag, startPoint x: 373, startPoint y: 148, endPoint x: 475, endPoint y: 154, distance: 102.0
click at [475, 154] on div "Altair Student Edition" at bounding box center [445, 150] width 144 height 13
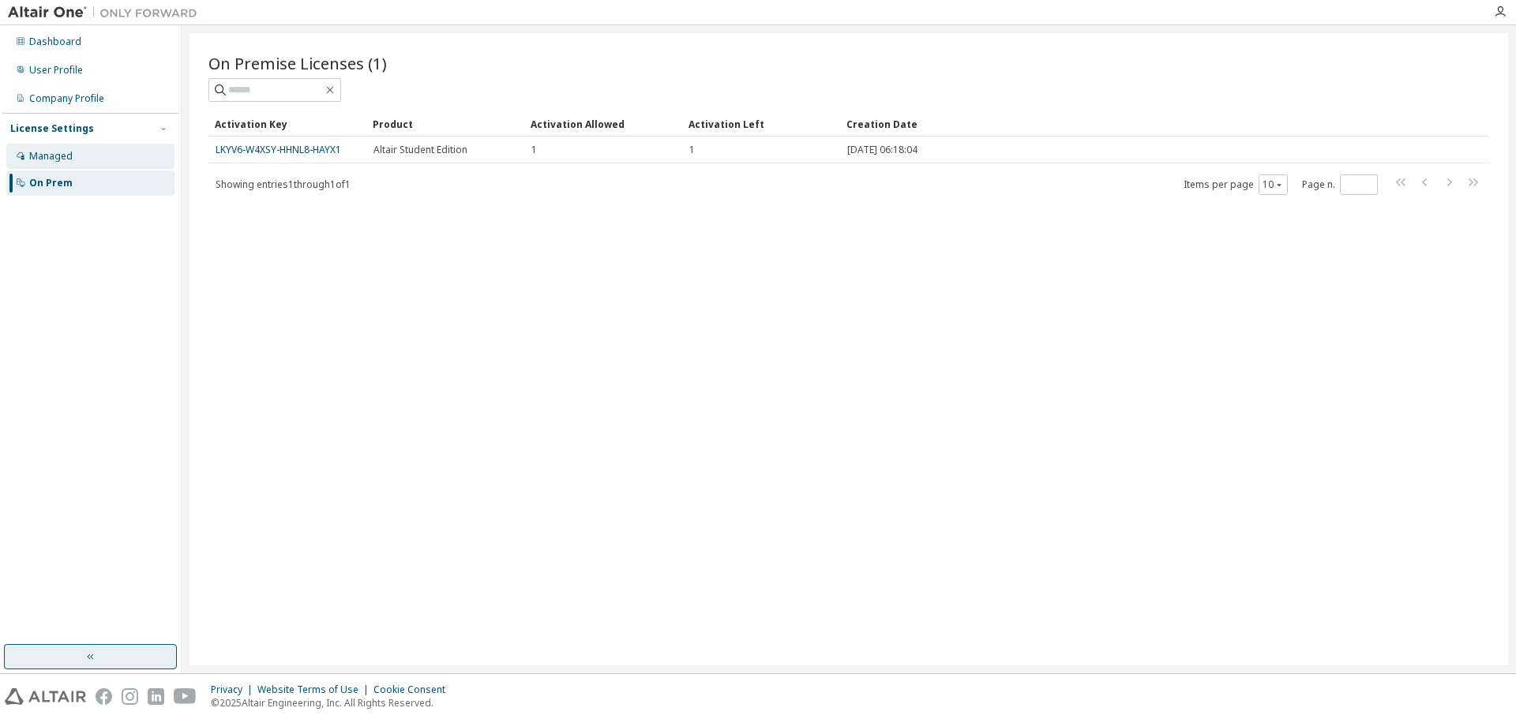
click at [63, 161] on div "Managed" at bounding box center [50, 156] width 43 height 13
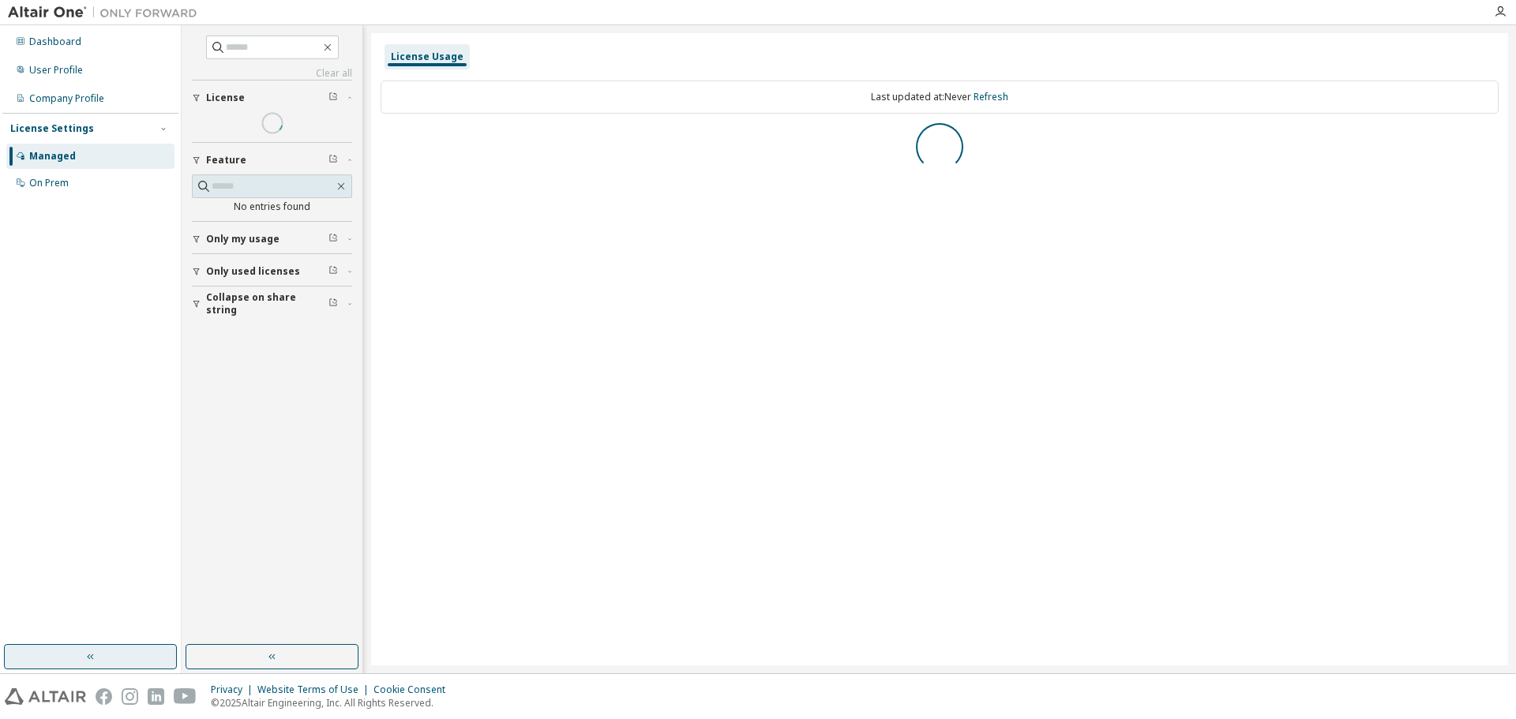
click at [61, 124] on div "License Settings" at bounding box center [52, 128] width 84 height 13
click at [67, 92] on div "Company Profile" at bounding box center [66, 98] width 75 height 13
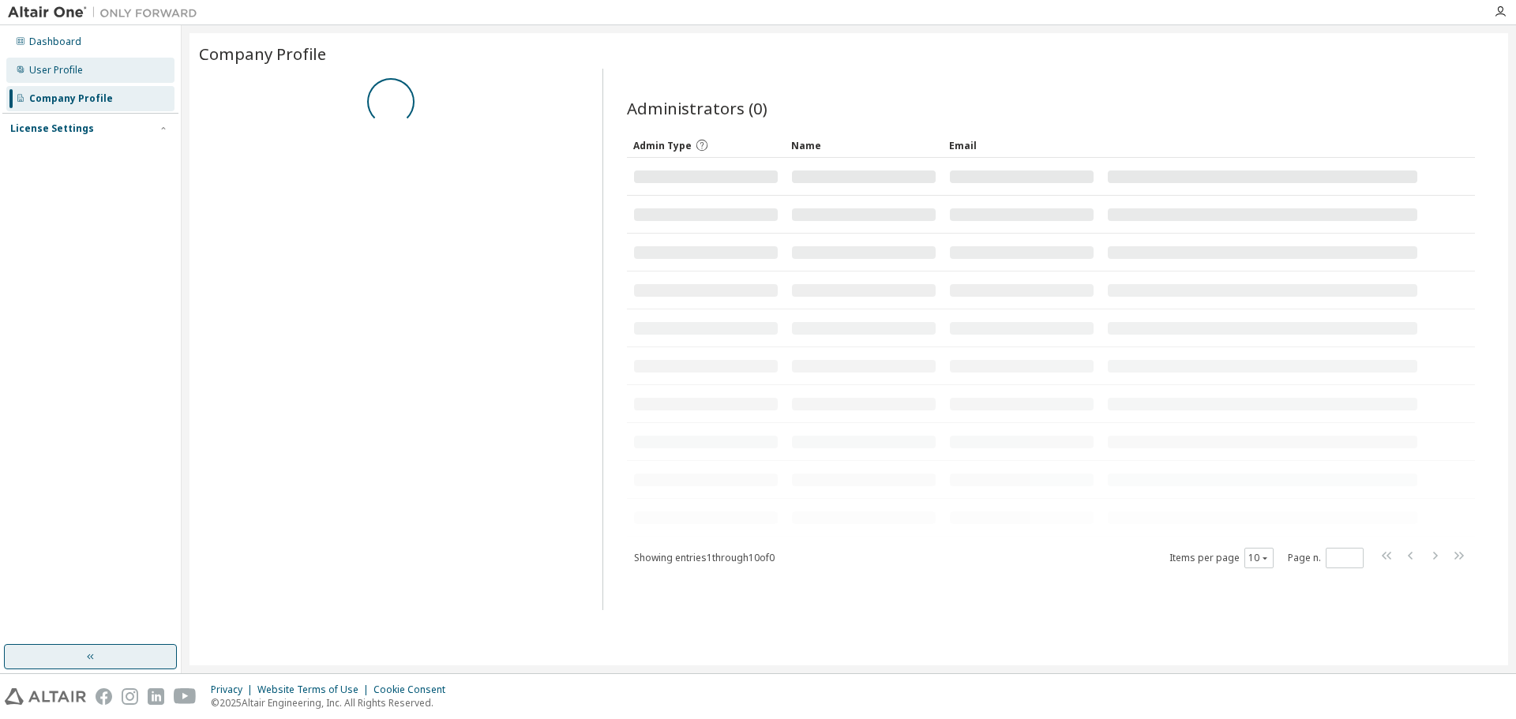
click at [54, 64] on div "User Profile" at bounding box center [56, 70] width 54 height 13
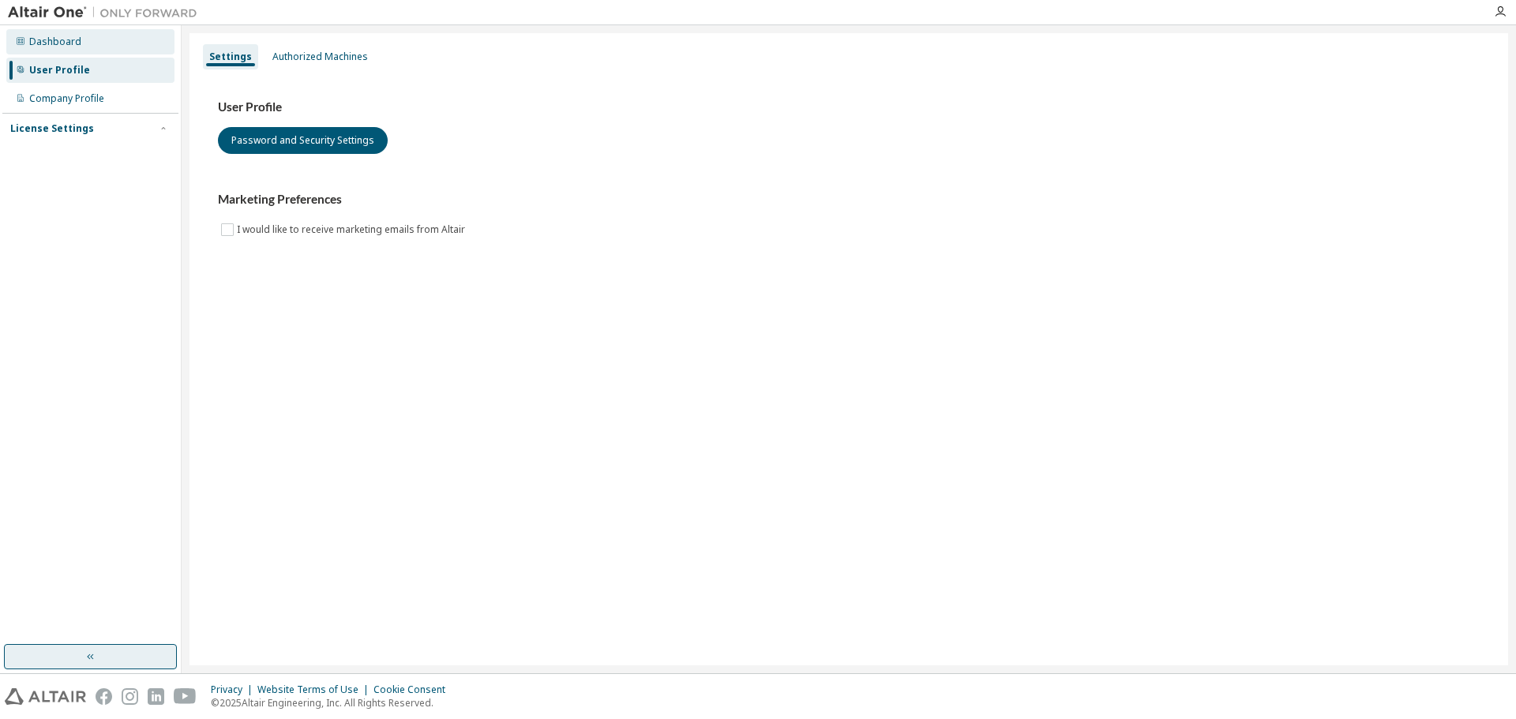
click at [53, 51] on div "Dashboard" at bounding box center [90, 41] width 168 height 25
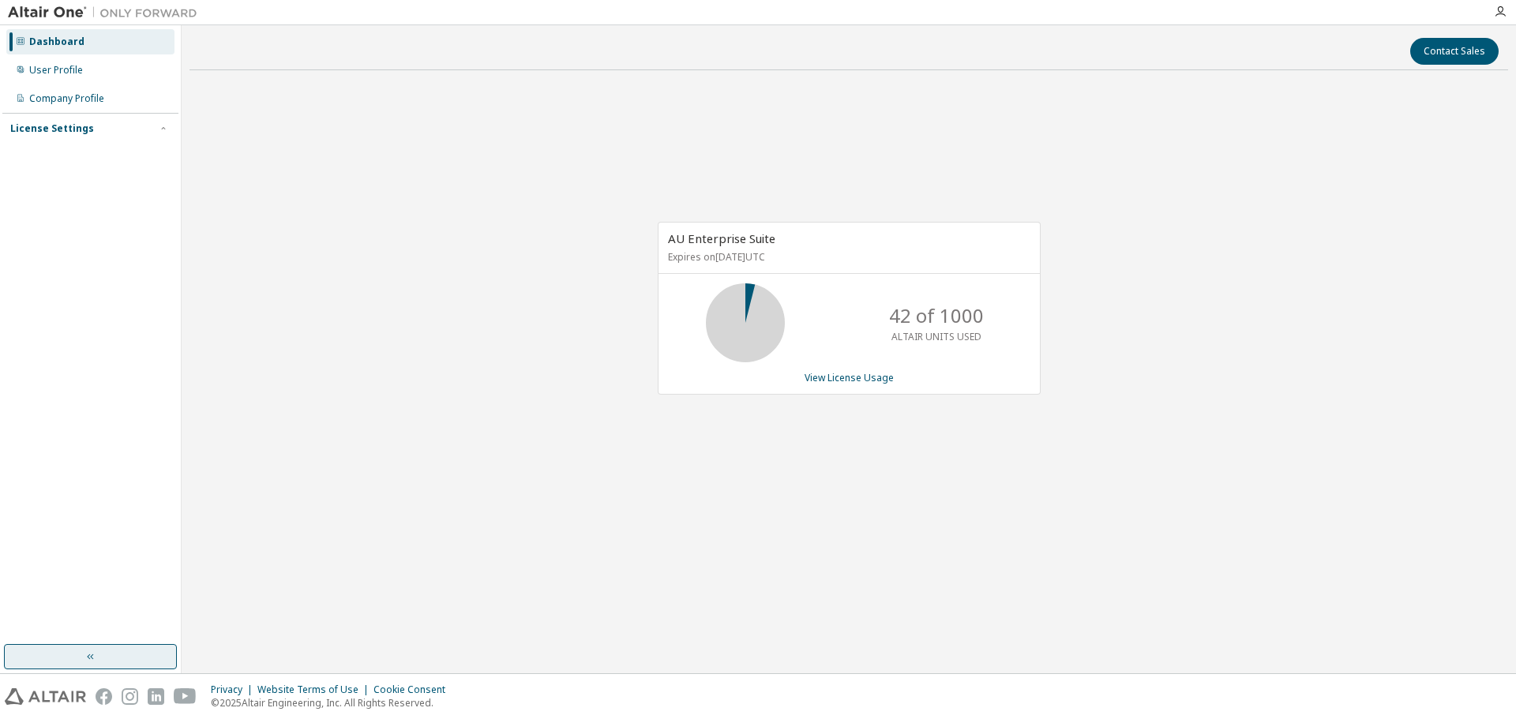
click at [32, 130] on div "License Settings" at bounding box center [52, 128] width 84 height 13
click at [35, 153] on div "Managed" at bounding box center [50, 156] width 43 height 13
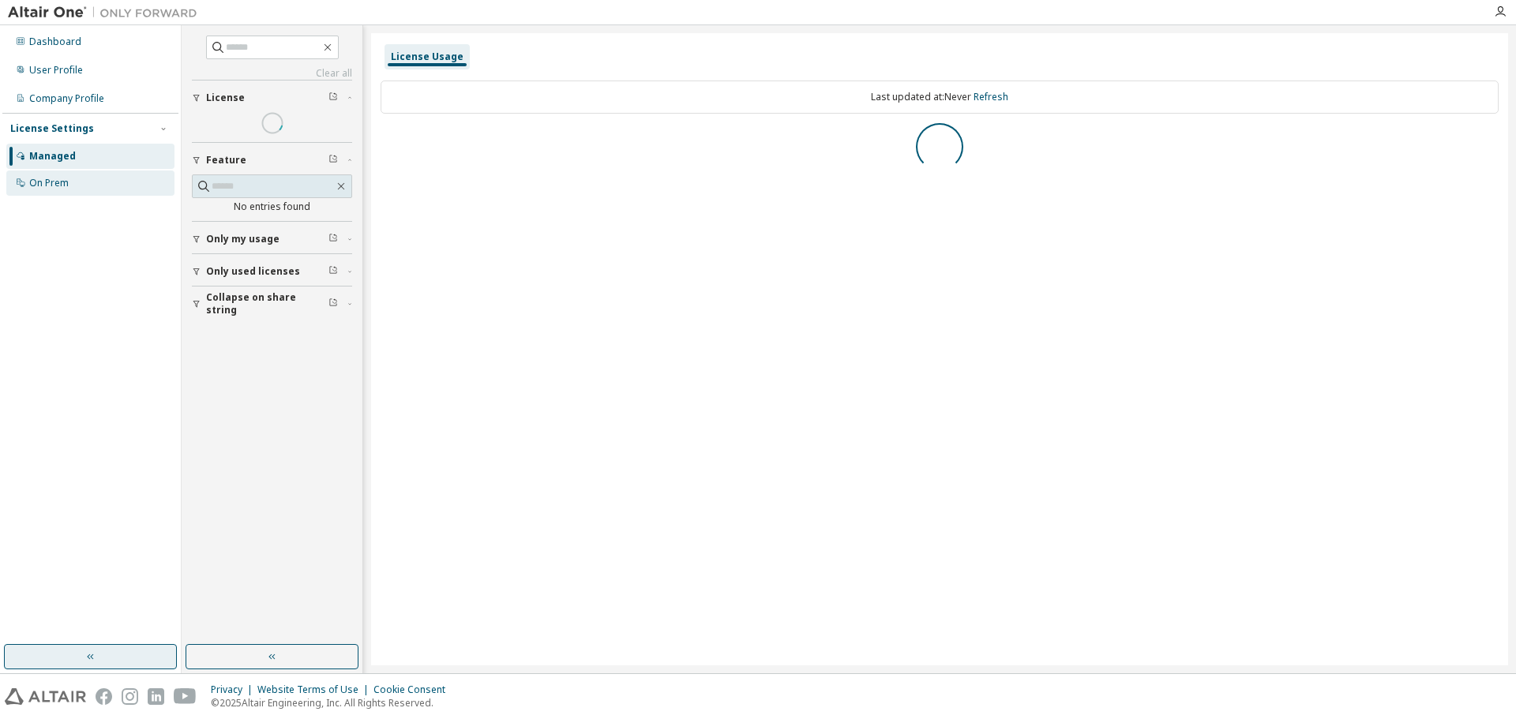
click at [44, 177] on div "On Prem" at bounding box center [48, 183] width 39 height 13
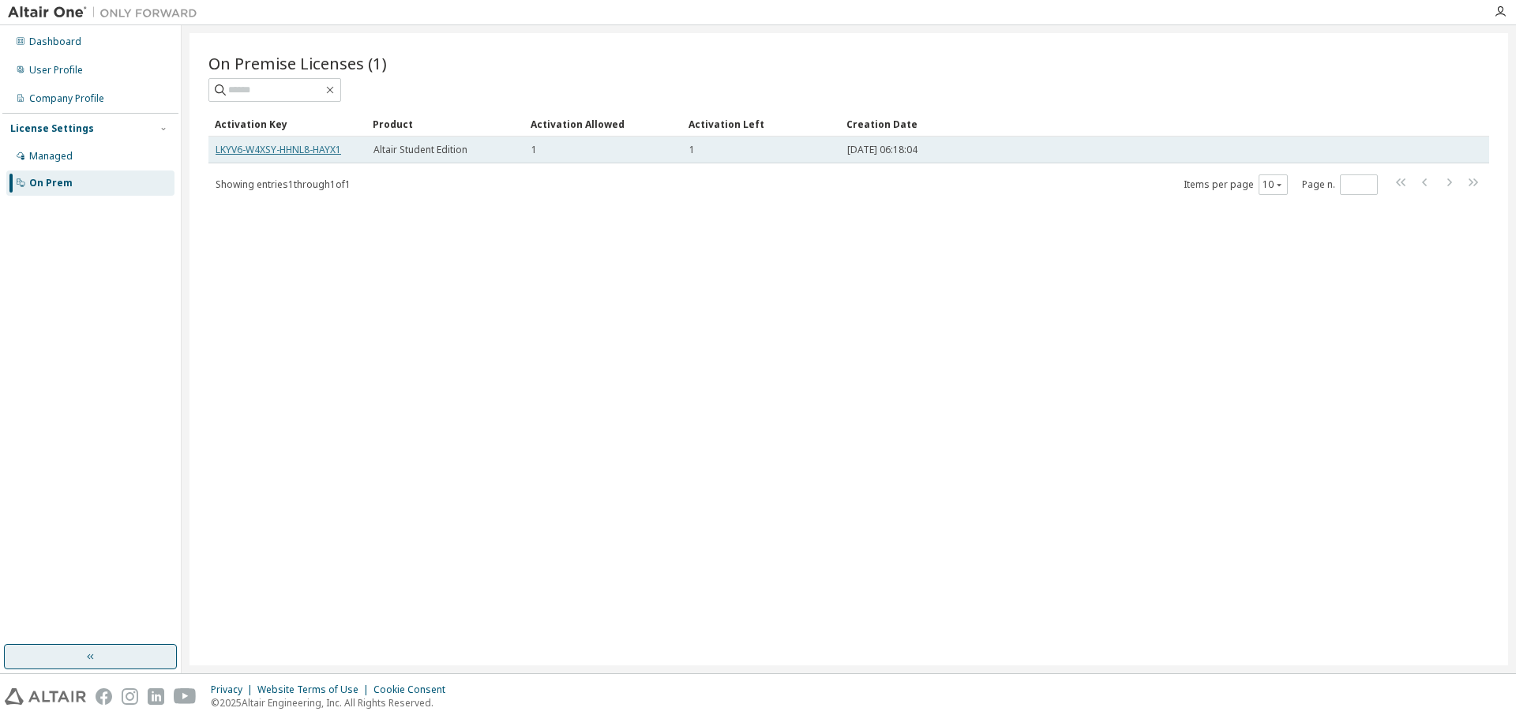
drag, startPoint x: 272, startPoint y: 148, endPoint x: 229, endPoint y: 144, distance: 43.6
click at [229, 144] on link "LKYV6-W4XSY-HHNL8-HAYX1" at bounding box center [278, 149] width 126 height 13
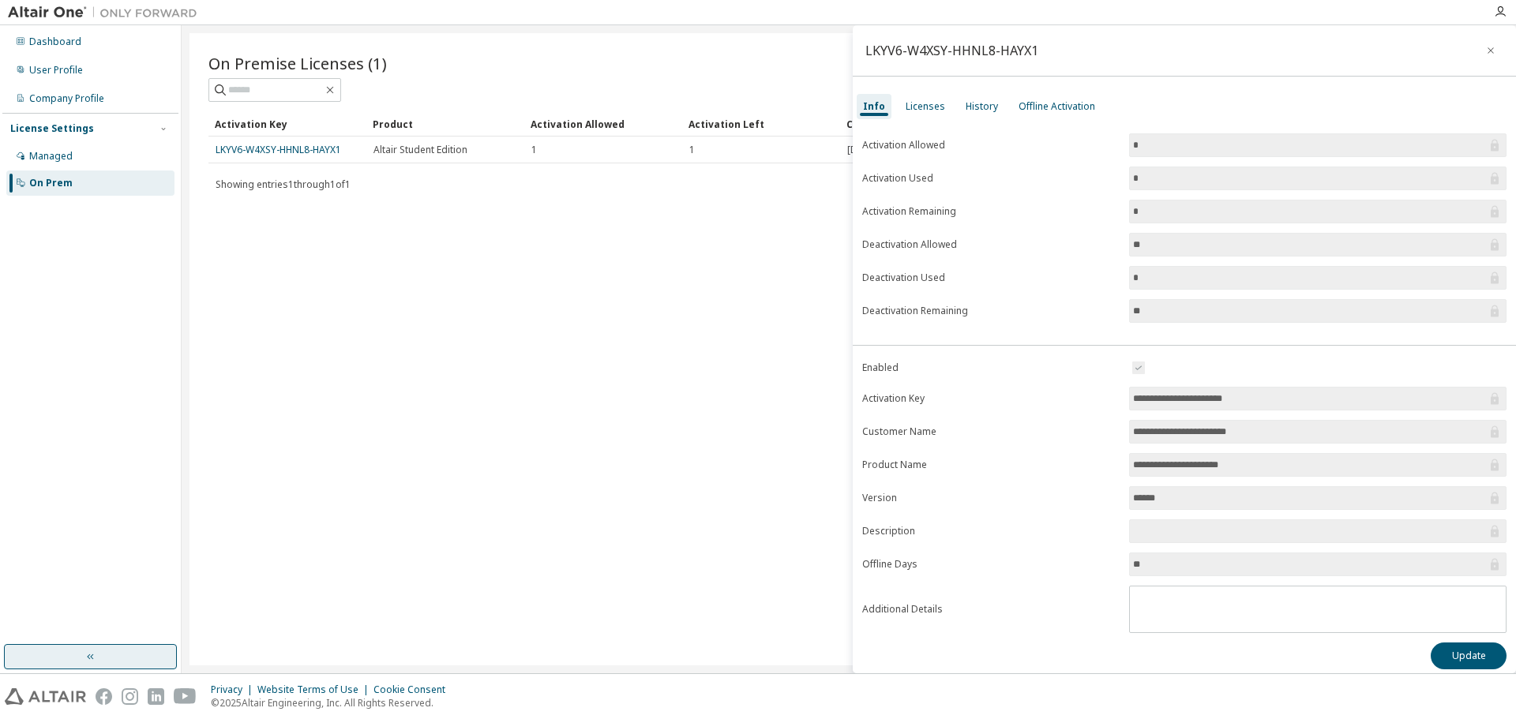
drag, startPoint x: 1246, startPoint y: 400, endPoint x: 1120, endPoint y: 402, distance: 126.3
click at [1120, 402] on form "**********" at bounding box center [1184, 495] width 644 height 275
